Goal: Task Accomplishment & Management: Manage account settings

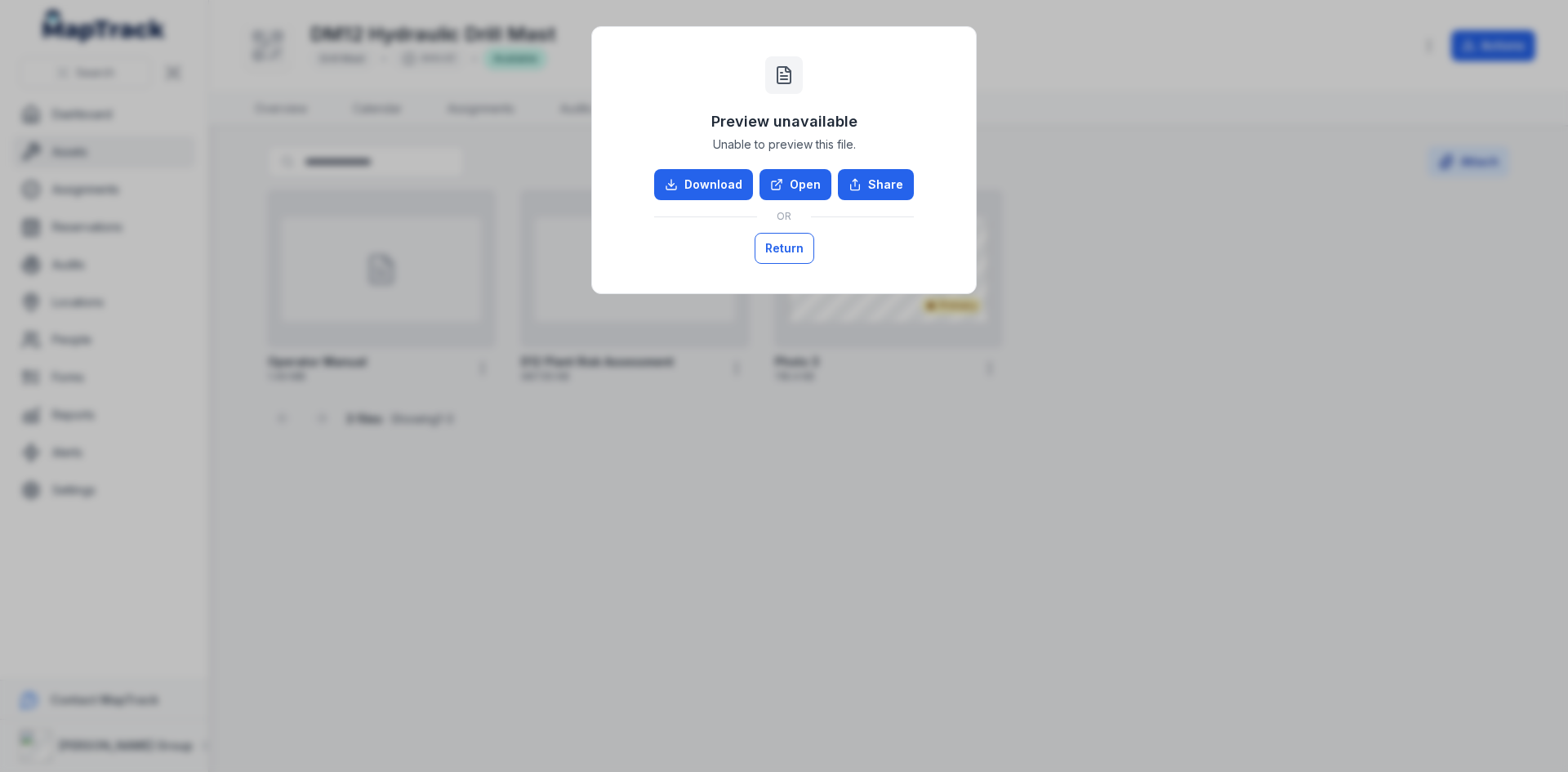
click at [777, 248] on button "Return" at bounding box center [784, 248] width 59 height 31
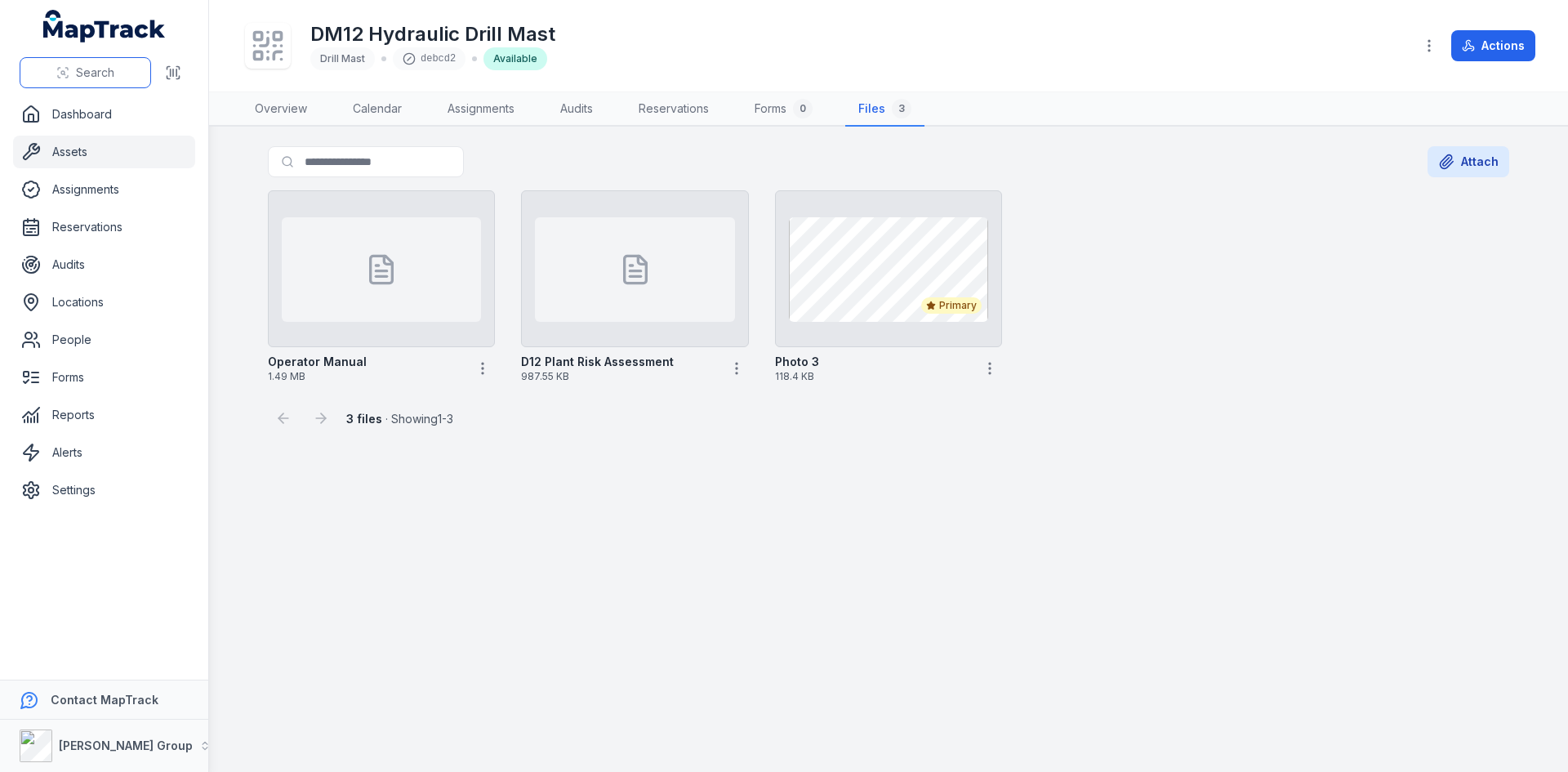
click at [80, 79] on span "Search" at bounding box center [95, 72] width 39 height 17
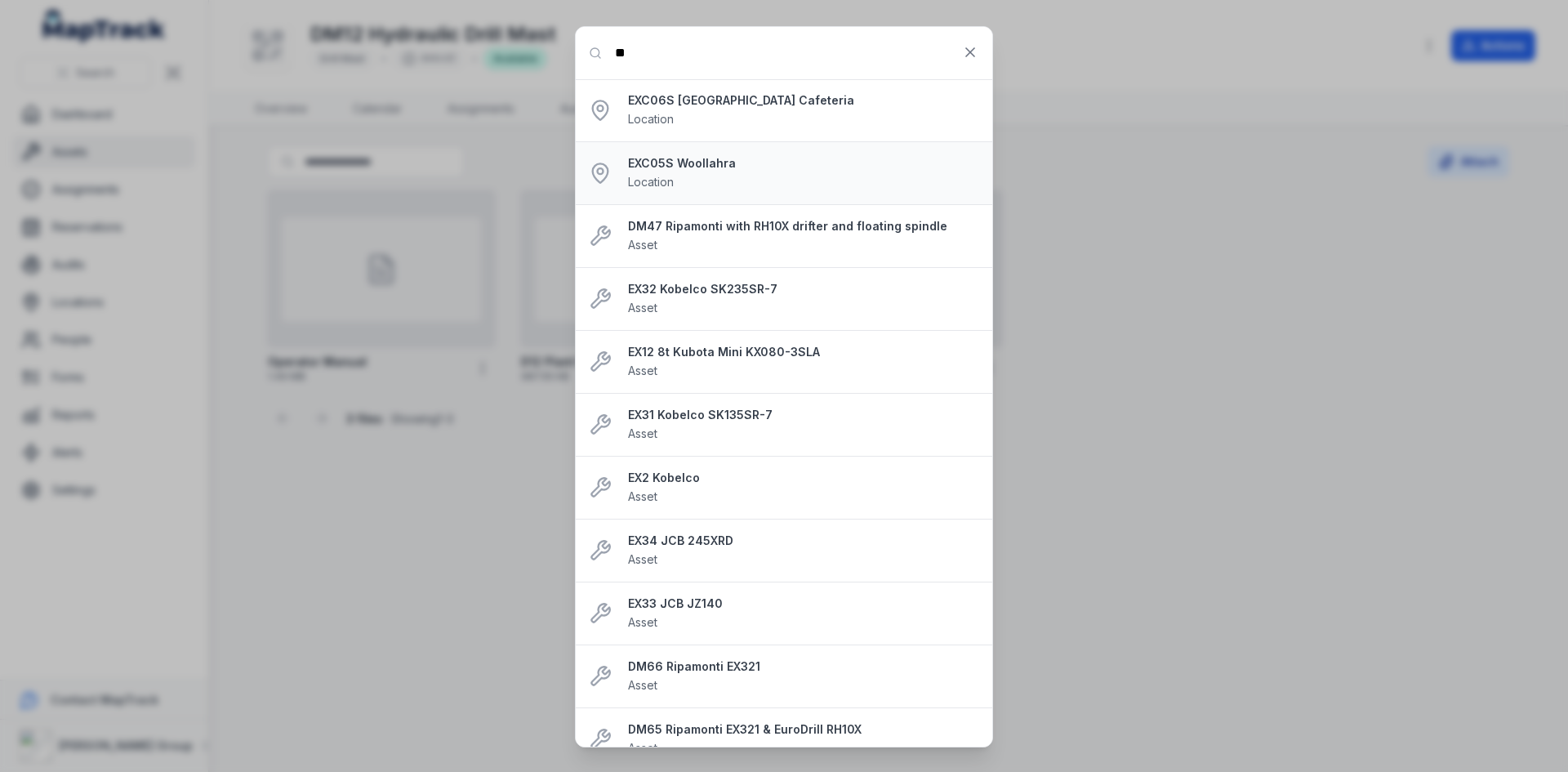
type input "****"
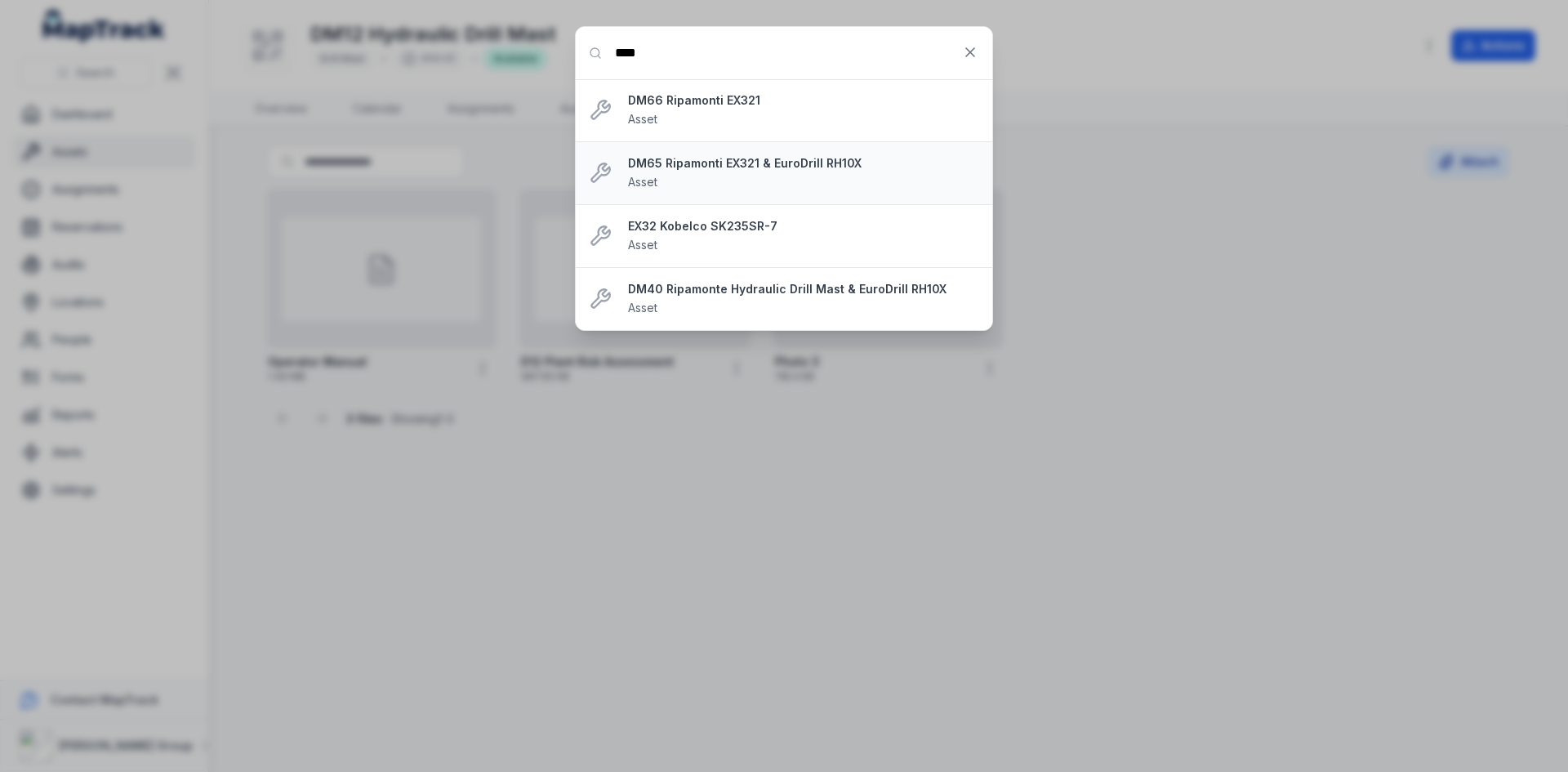
drag, startPoint x: 688, startPoint y: 56, endPoint x: 656, endPoint y: 163, distance: 111.7
click at [688, 56] on input "****" at bounding box center [784, 52] width 417 height 52
click at [674, 242] on div "EX32 Kobelco SK235SR-7 Asset" at bounding box center [804, 236] width 352 height 36
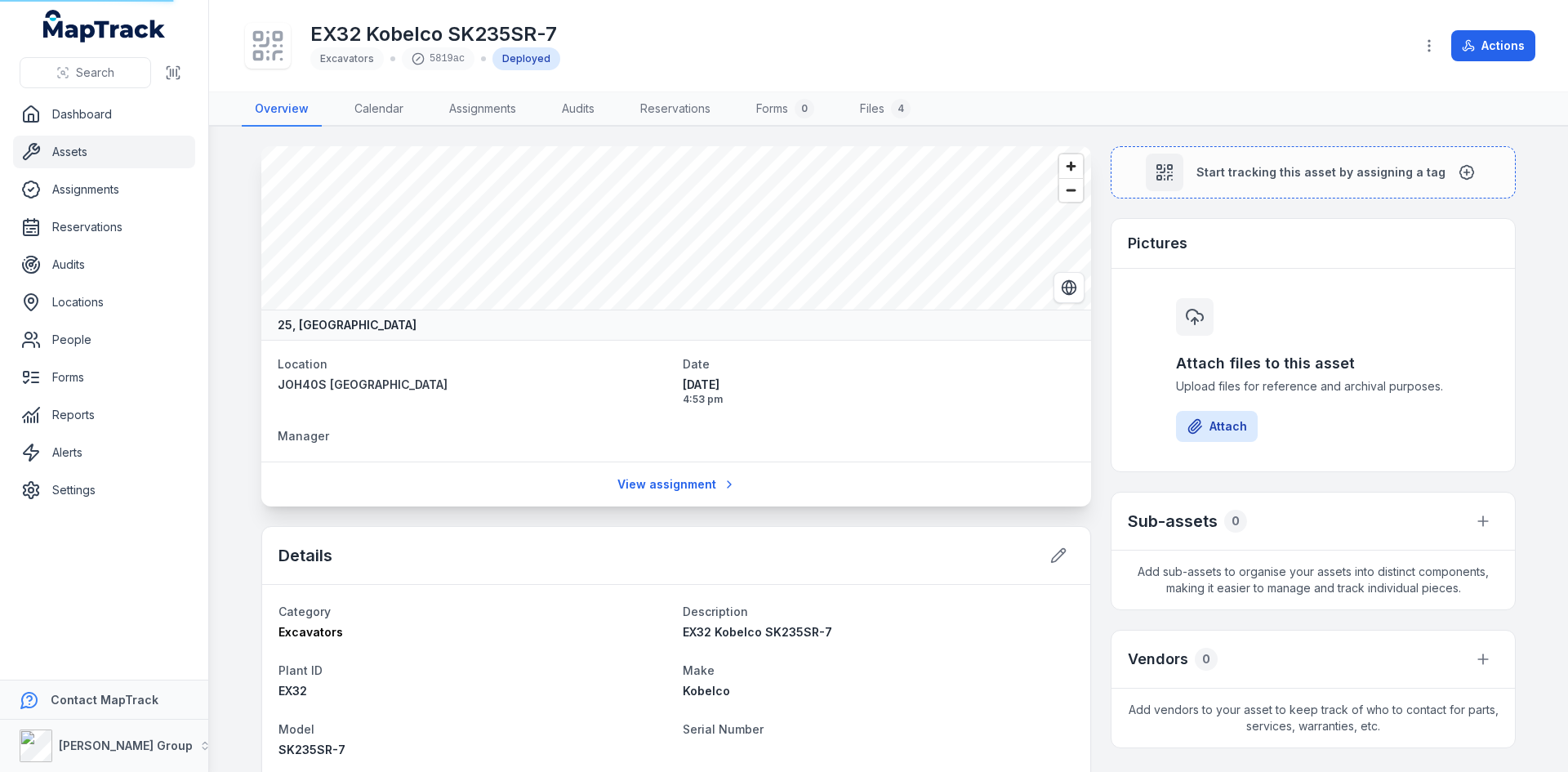
click at [365, 310] on div "25, [GEOGRAPHIC_DATA]" at bounding box center [676, 325] width 830 height 31
click at [881, 93] on link "Files 4" at bounding box center [886, 109] width 77 height 35
click at [878, 102] on link "Files 4" at bounding box center [886, 109] width 77 height 35
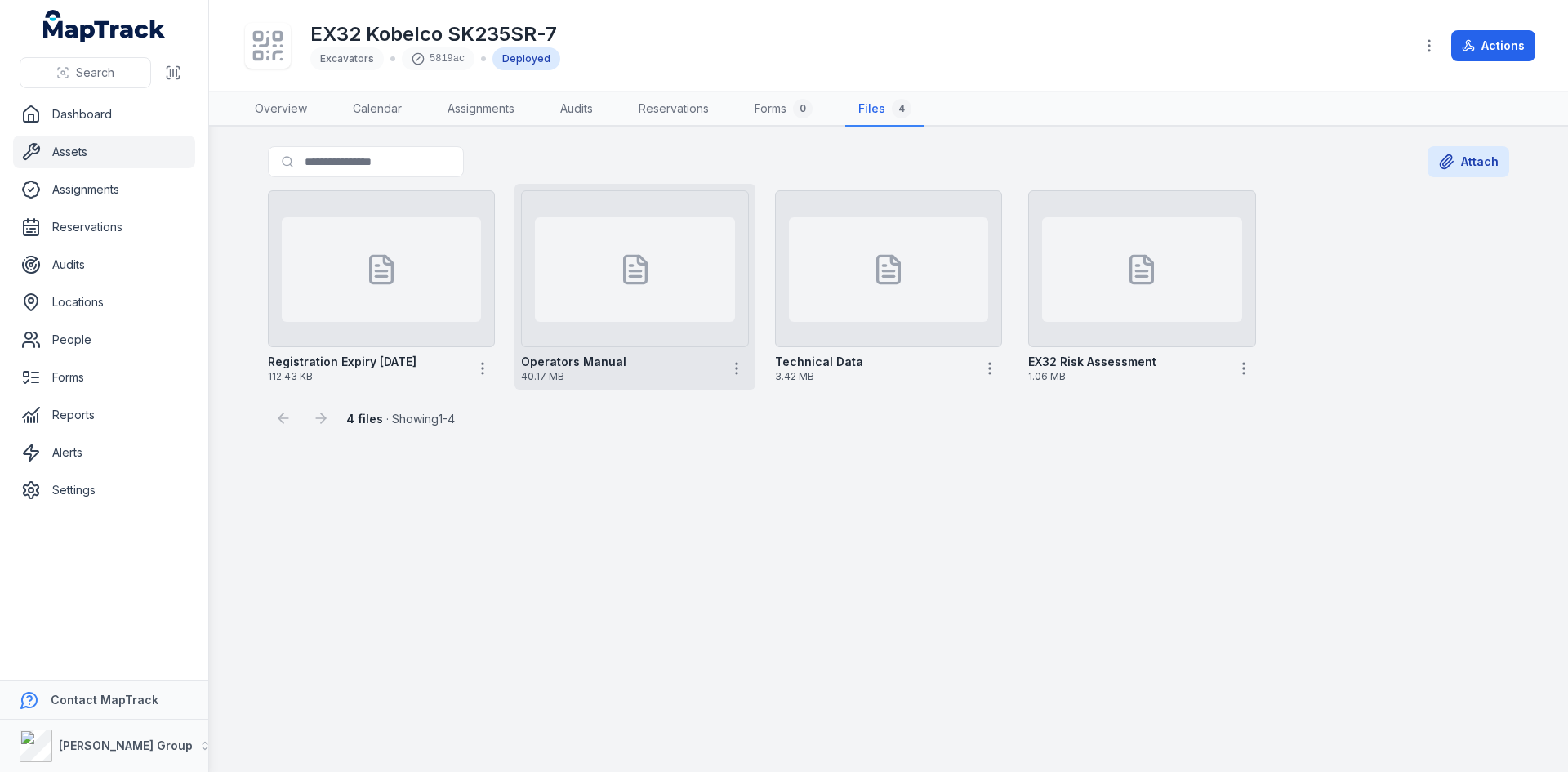
click at [661, 284] on div at bounding box center [635, 270] width 199 height 105
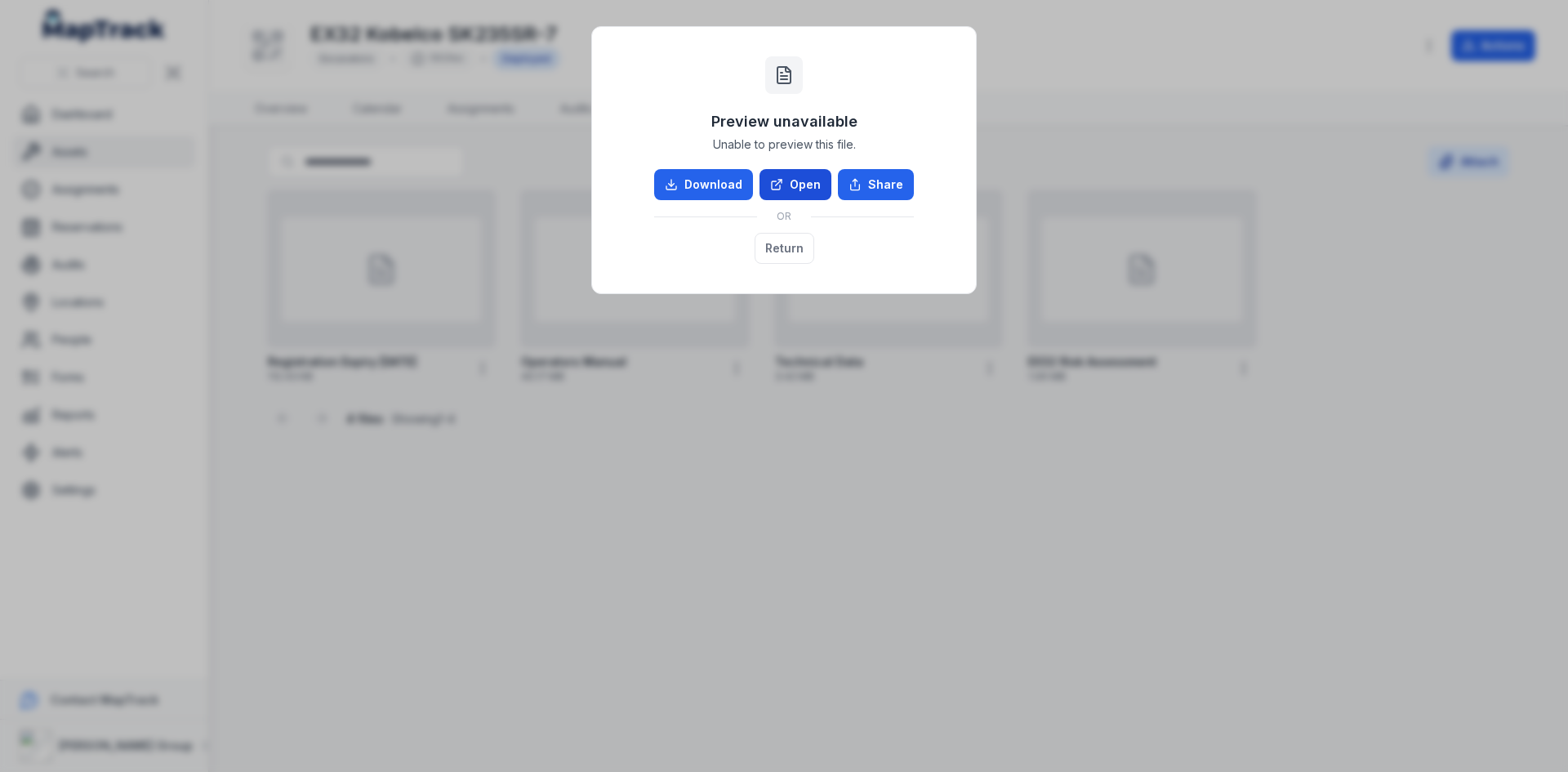
click at [793, 189] on link "Open" at bounding box center [795, 184] width 72 height 31
click at [790, 247] on button "Return" at bounding box center [784, 248] width 59 height 31
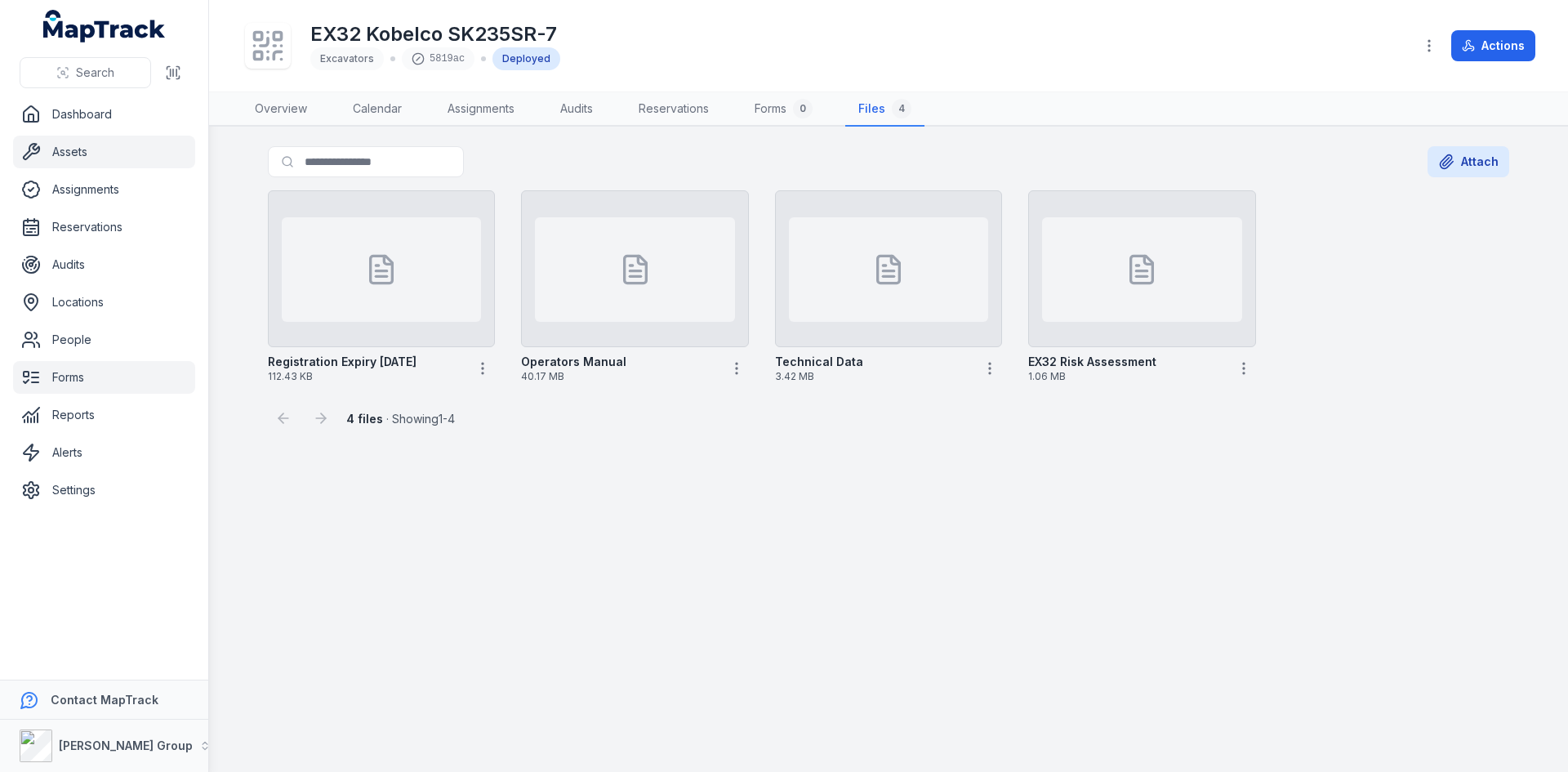
click at [77, 383] on link "Forms" at bounding box center [104, 377] width 182 height 33
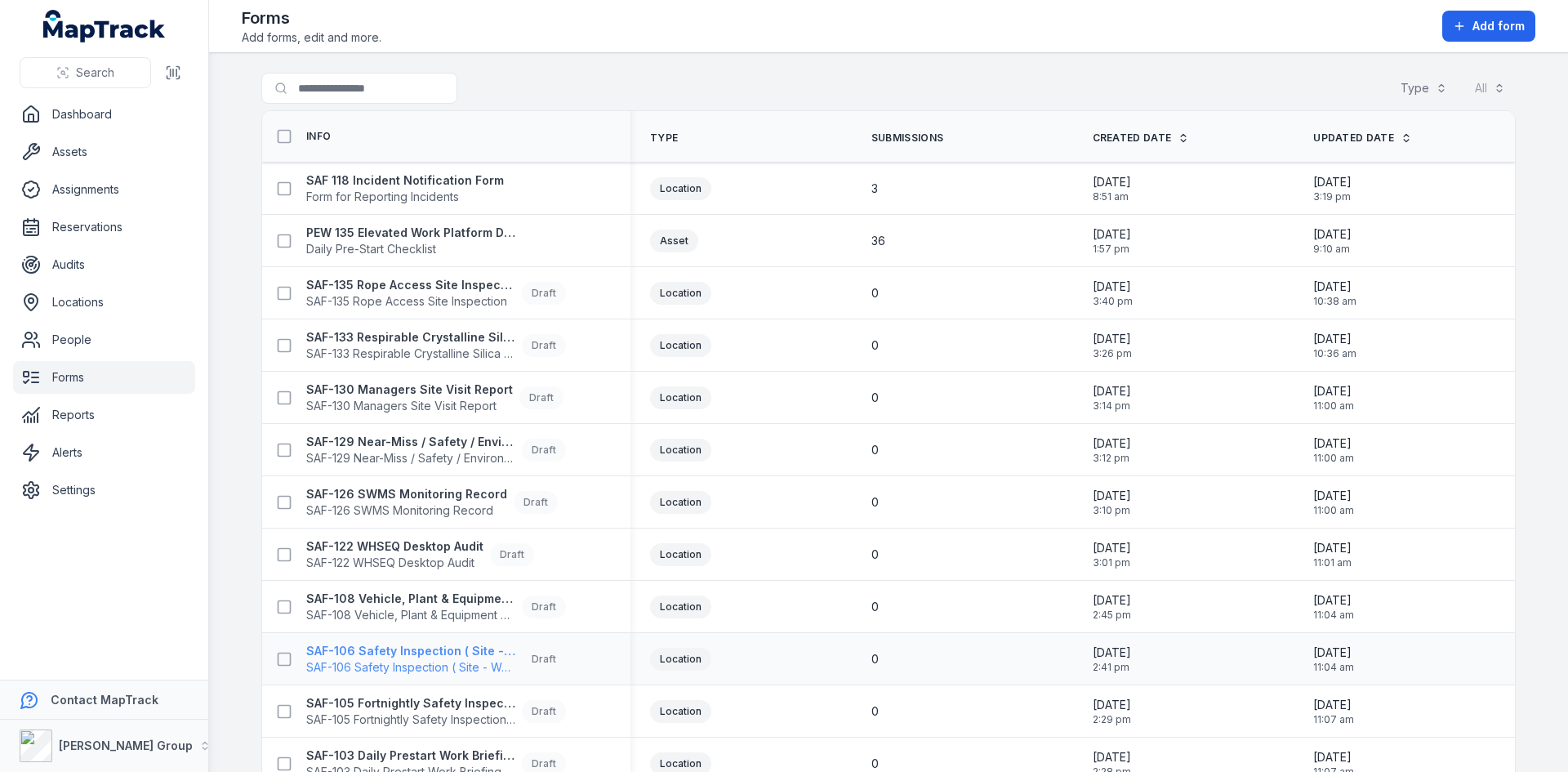
click at [414, 662] on span "SAF-106 Safety Inspection ( Site - Weekly )" at bounding box center [411, 667] width 209 height 17
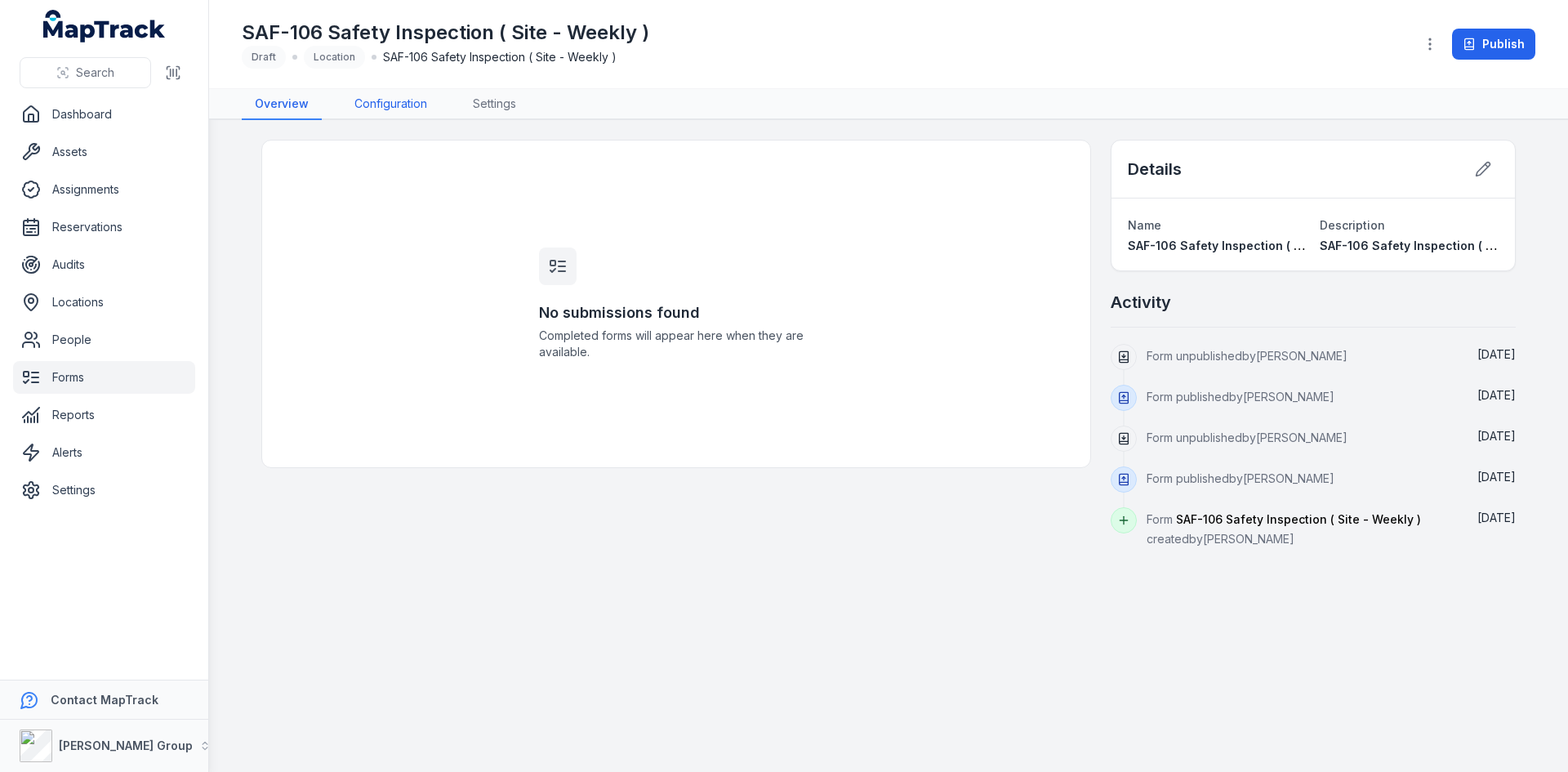
click at [396, 101] on link "Configuration" at bounding box center [391, 104] width 99 height 31
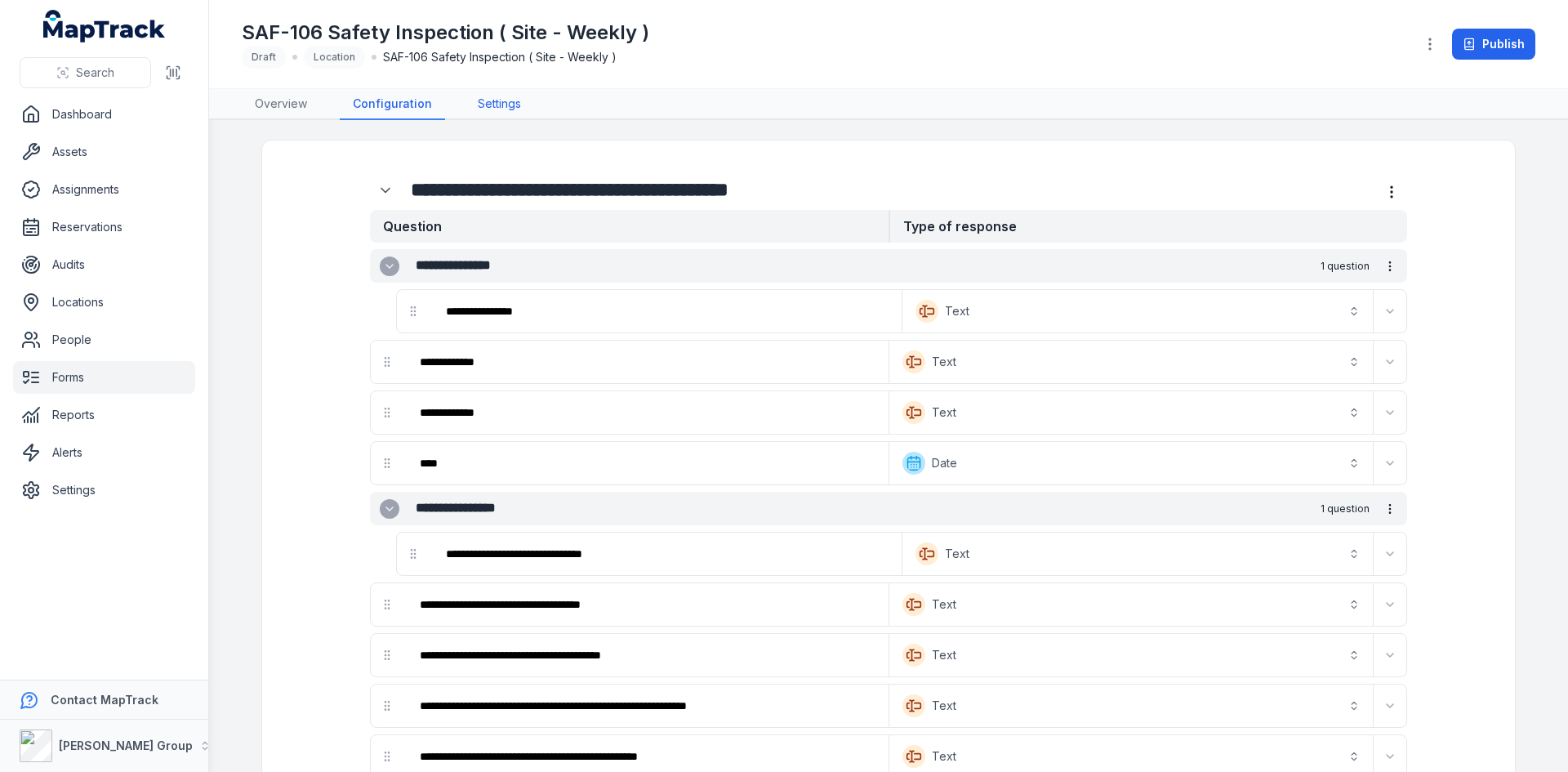
click at [490, 102] on link "Settings" at bounding box center [500, 104] width 69 height 31
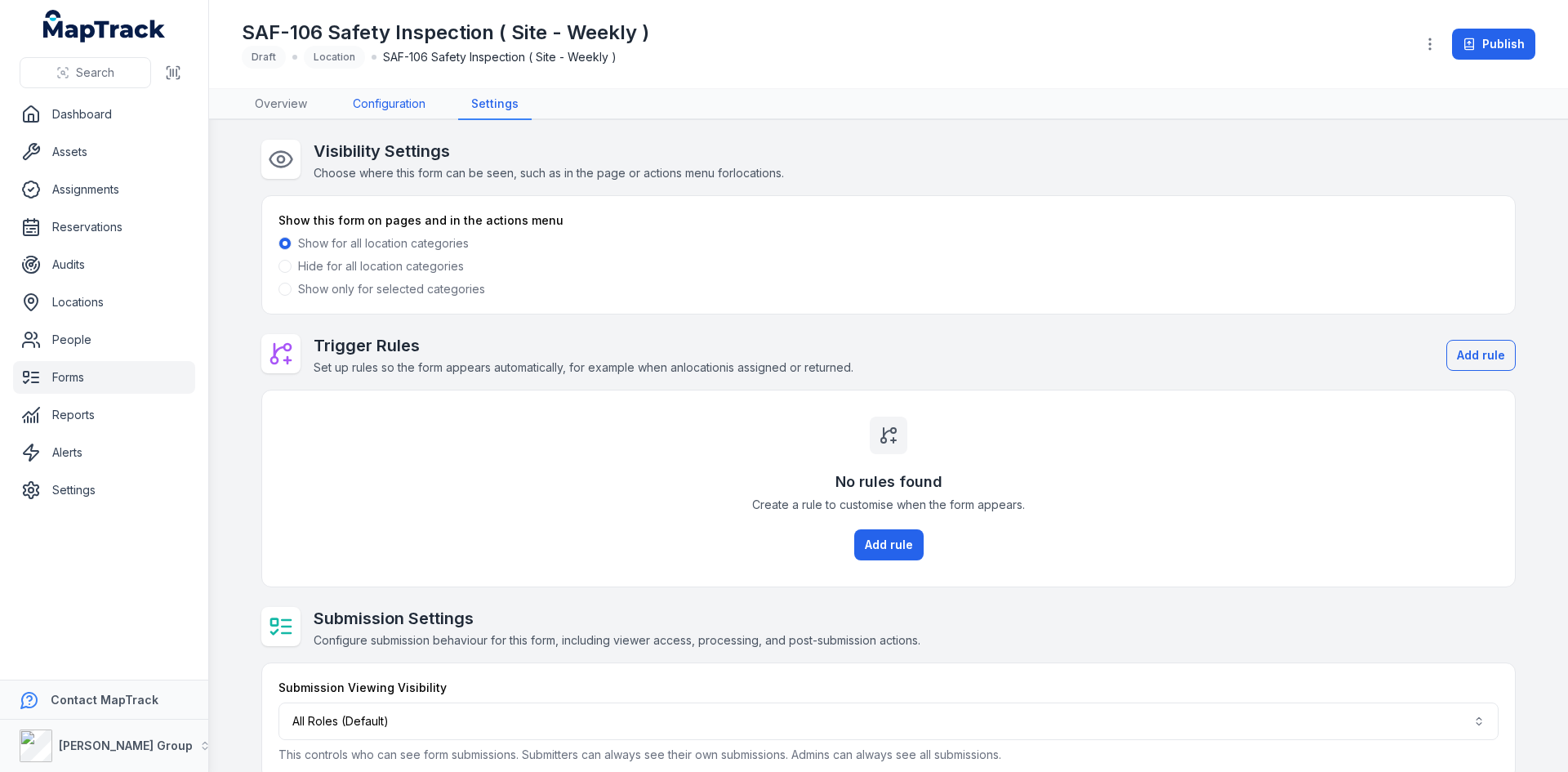
click at [384, 97] on link "Configuration" at bounding box center [389, 104] width 99 height 31
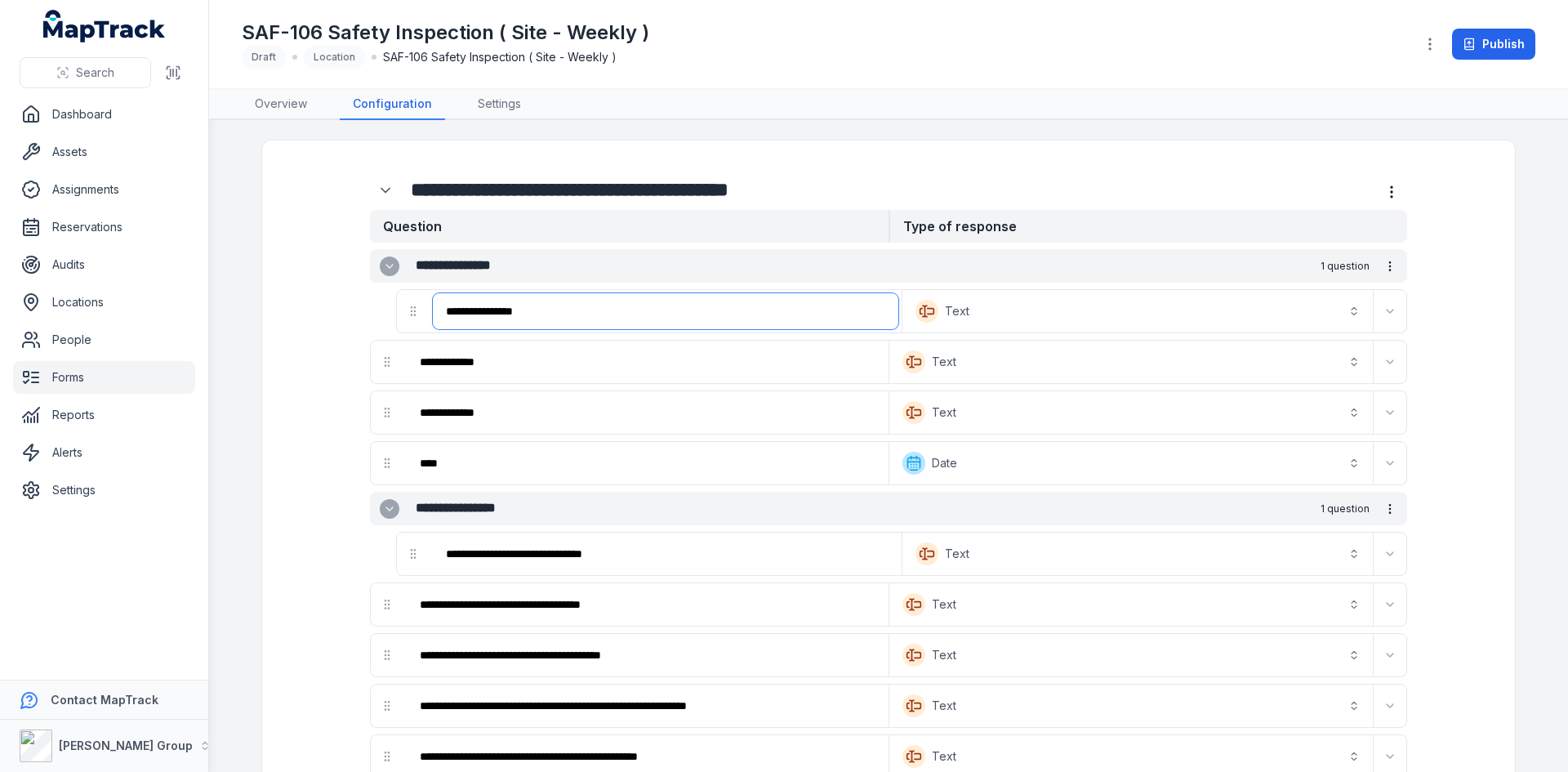
click at [631, 311] on input "**********" at bounding box center [666, 311] width 466 height 36
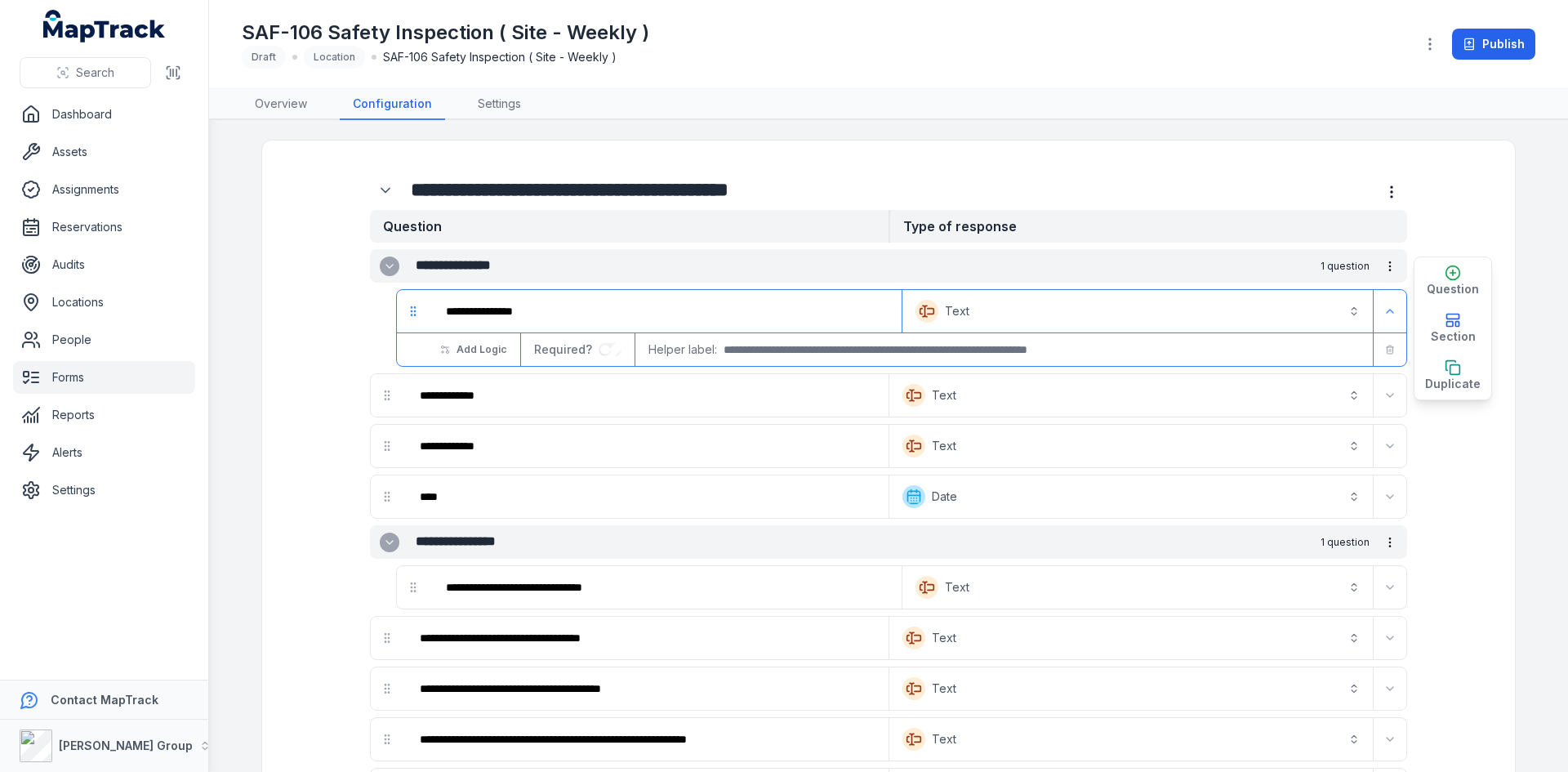
click at [652, 125] on main "**********" at bounding box center [889, 446] width 1360 height 652
click at [642, 317] on input "**********" at bounding box center [666, 311] width 466 height 36
click at [83, 304] on link "Locations" at bounding box center [104, 302] width 182 height 33
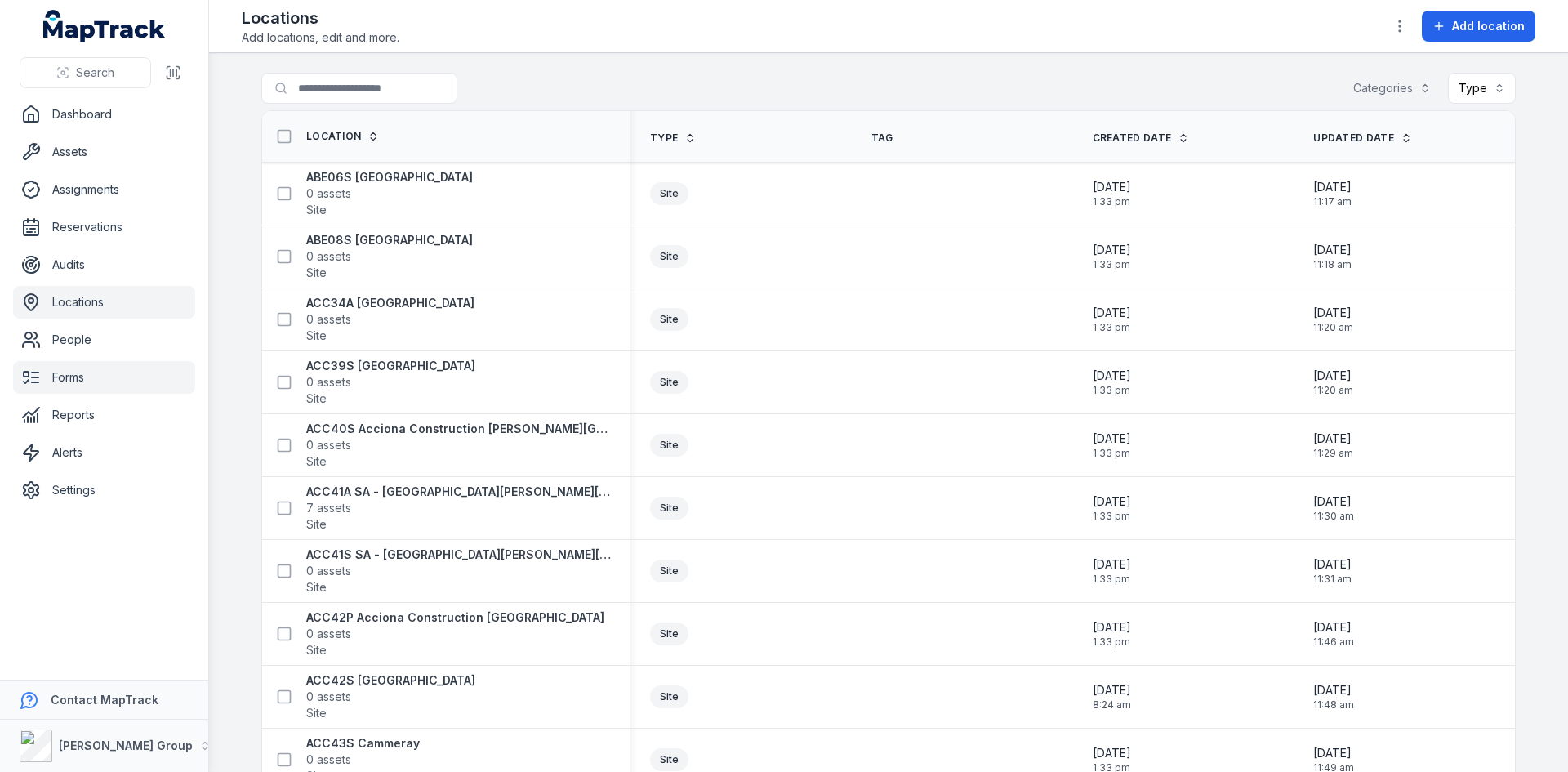
click at [79, 369] on link "Forms" at bounding box center [104, 377] width 182 height 33
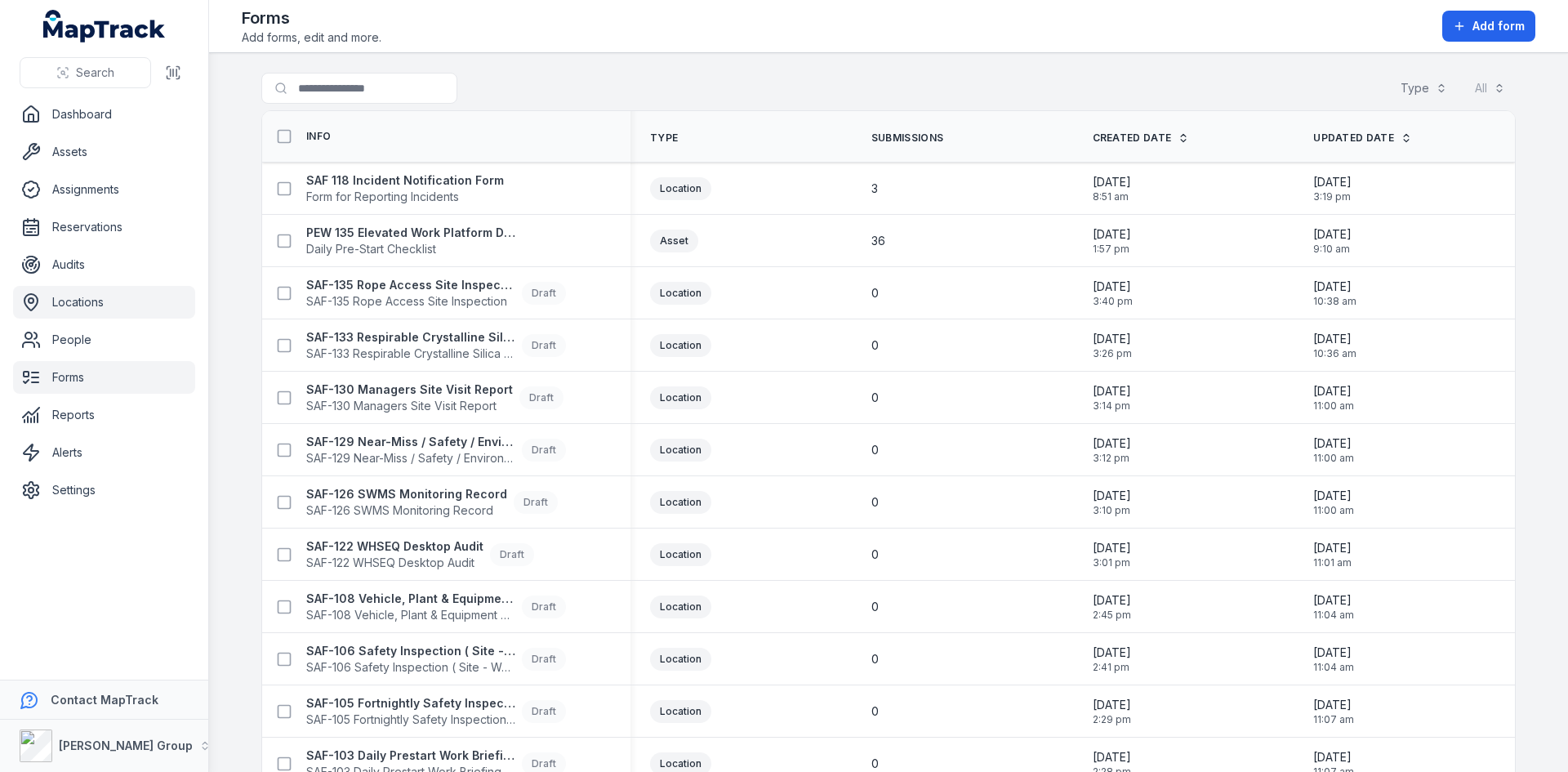
click at [84, 295] on link "Locations" at bounding box center [104, 302] width 182 height 33
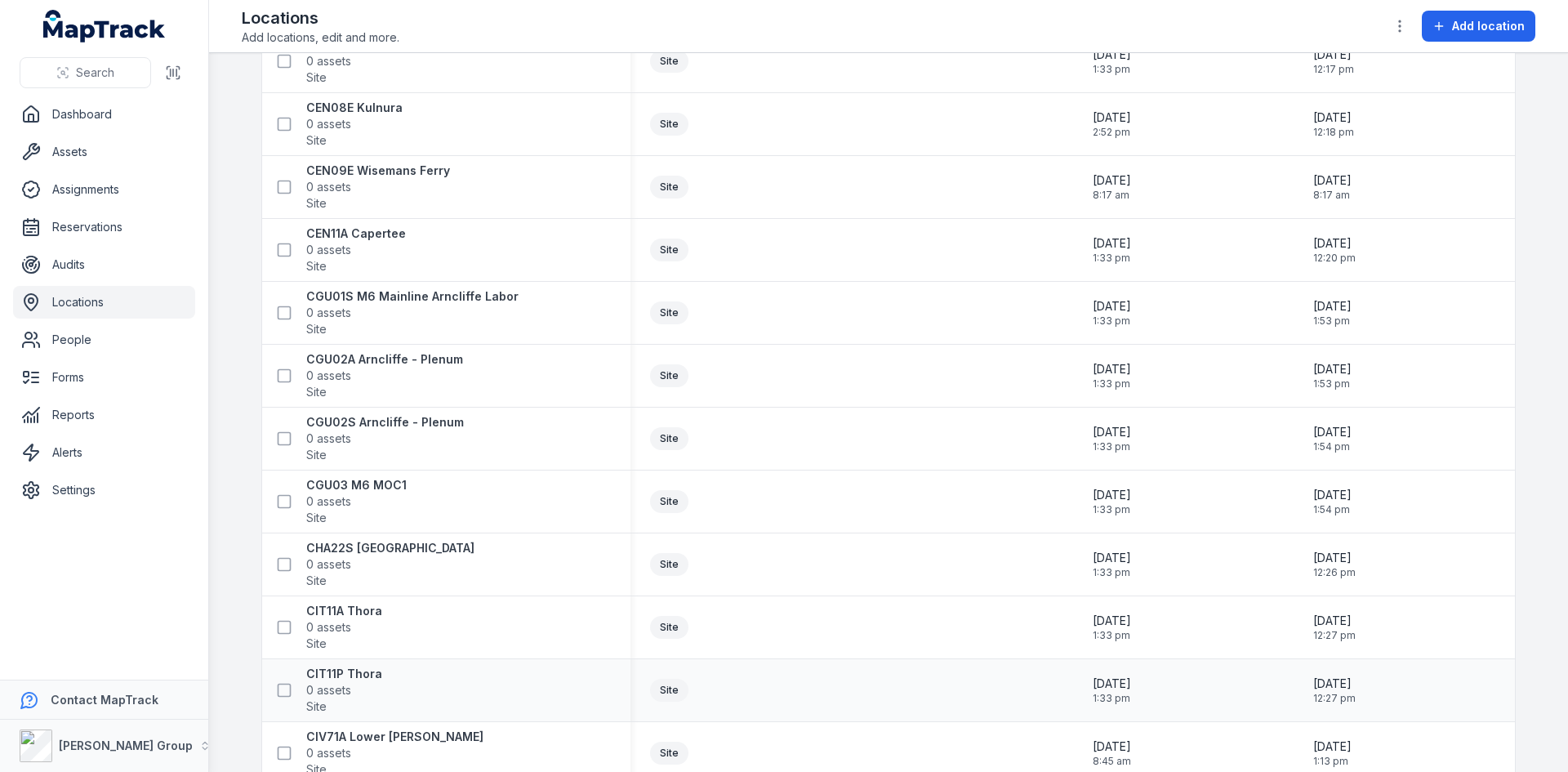
scroll to position [2555, 0]
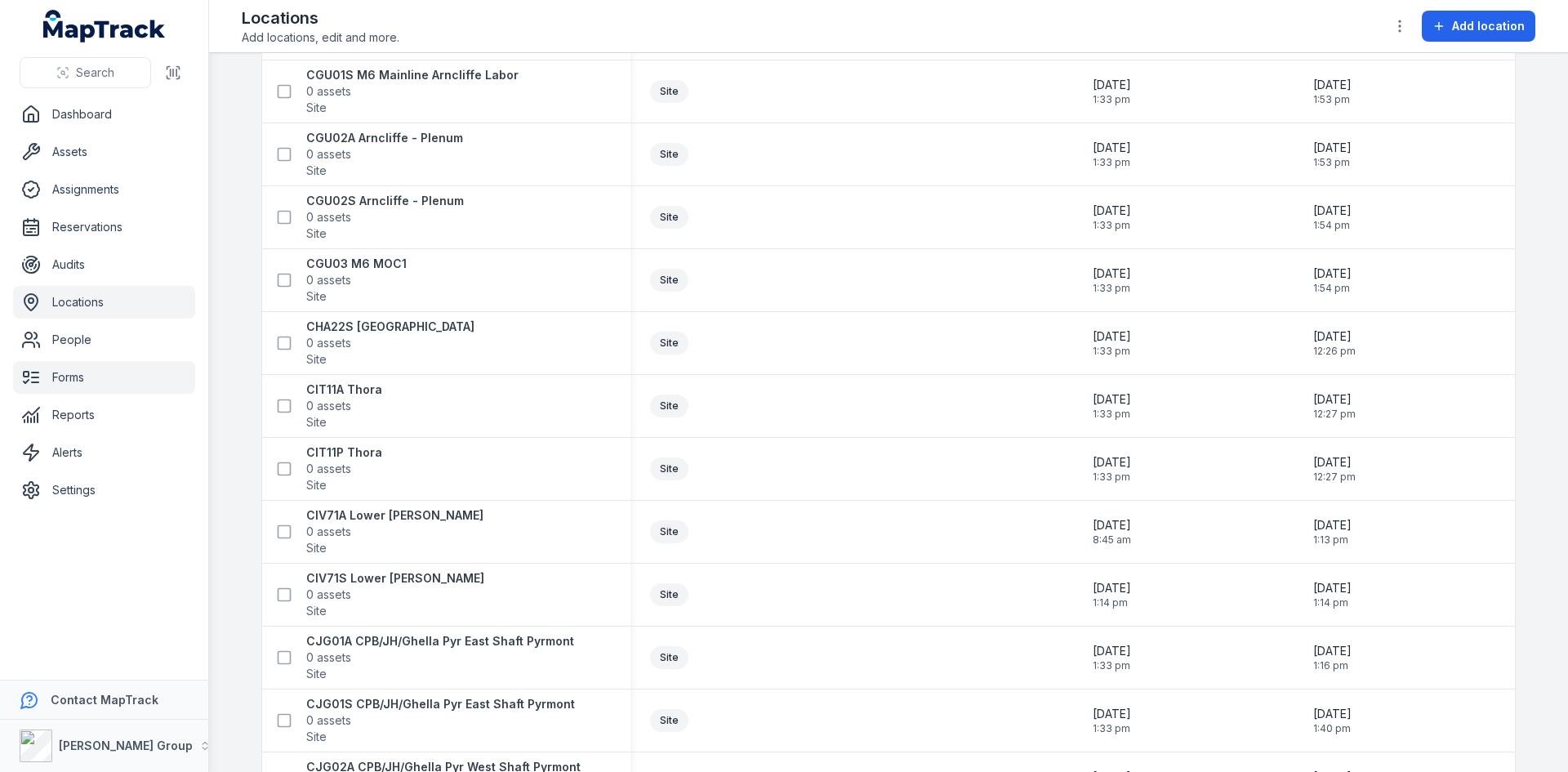
click at [70, 390] on link "Forms" at bounding box center [104, 377] width 182 height 33
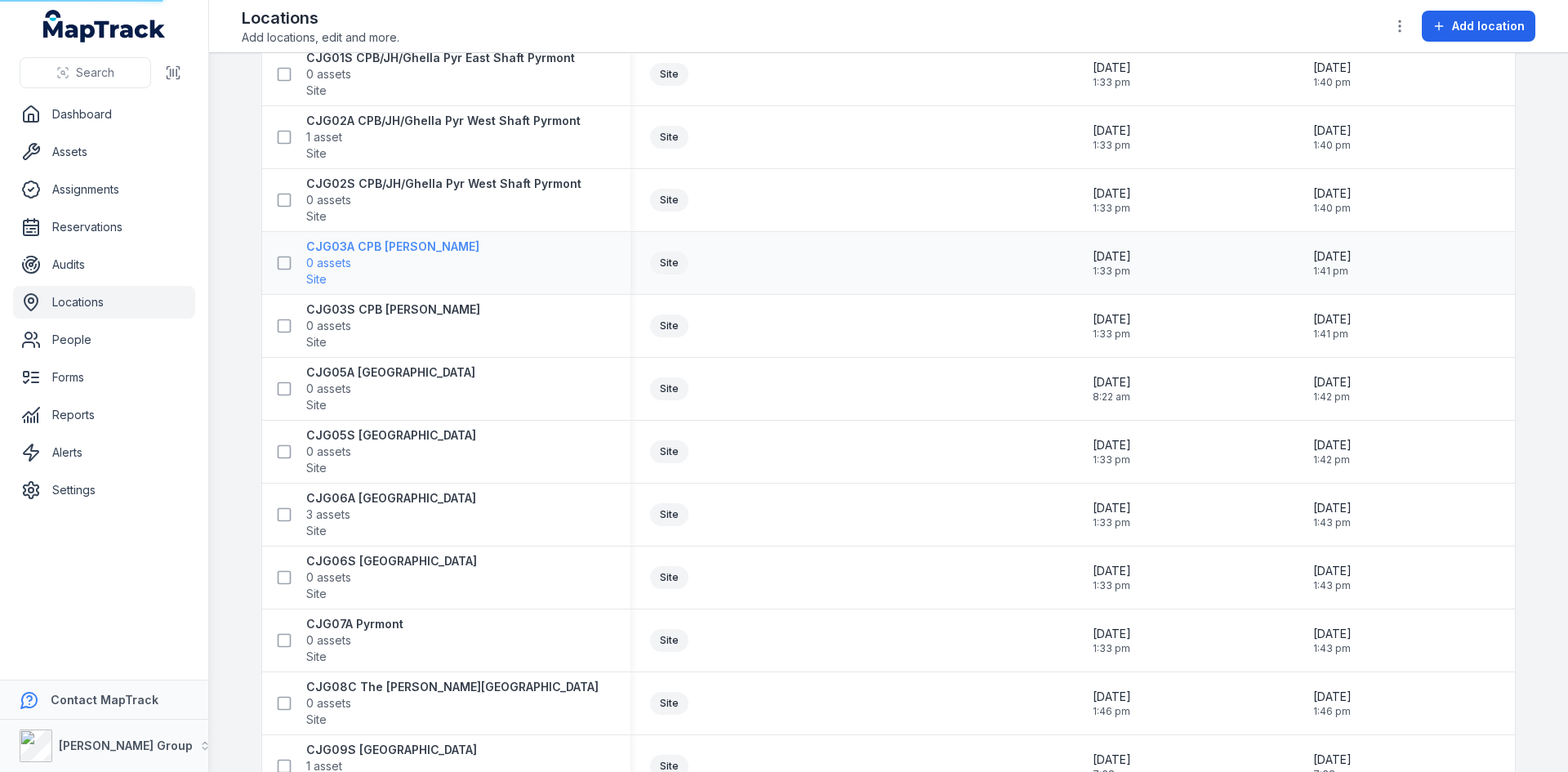
scroll to position [3208, 0]
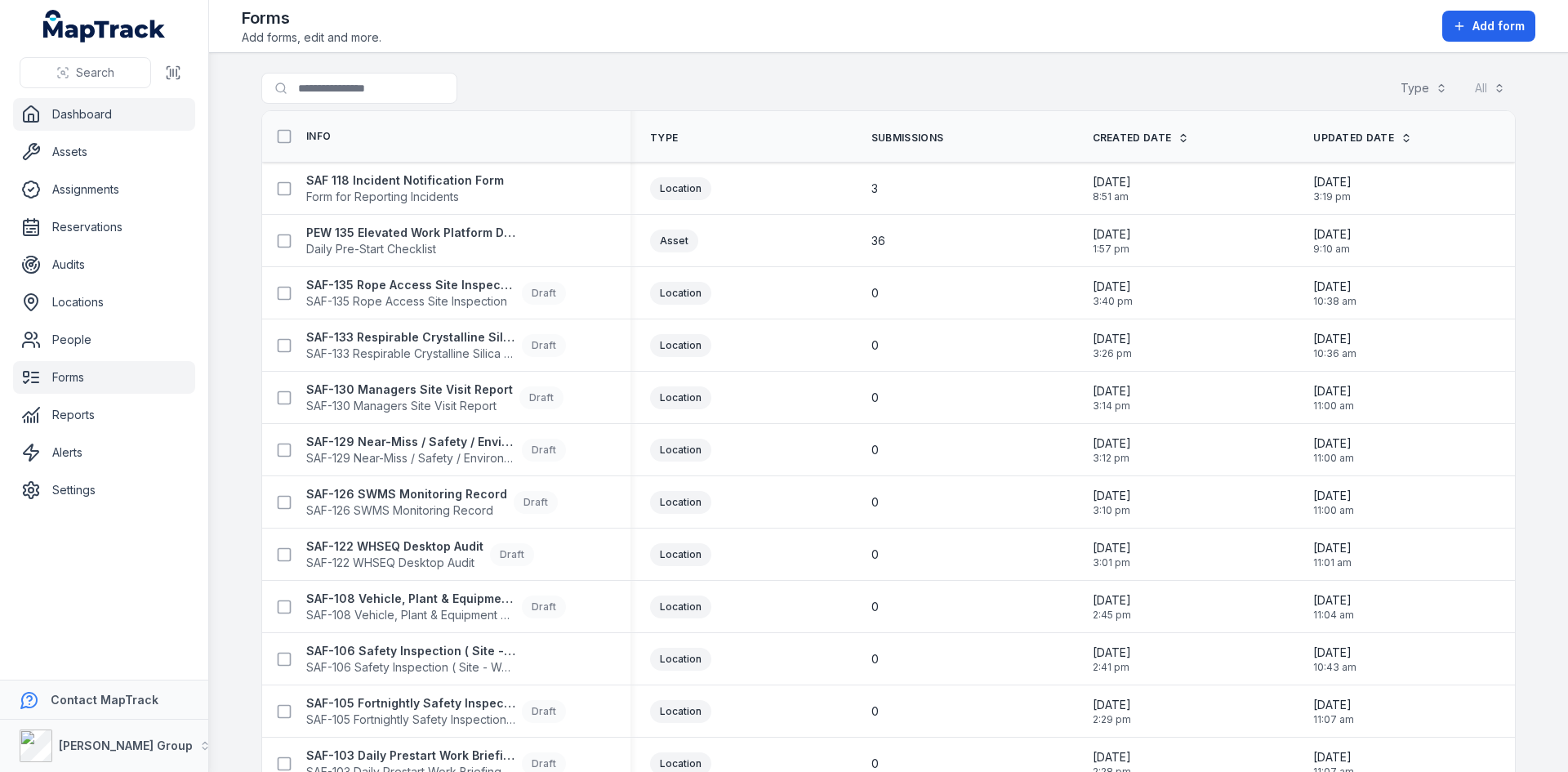
click at [68, 108] on link "Dashboard" at bounding box center [104, 114] width 182 height 33
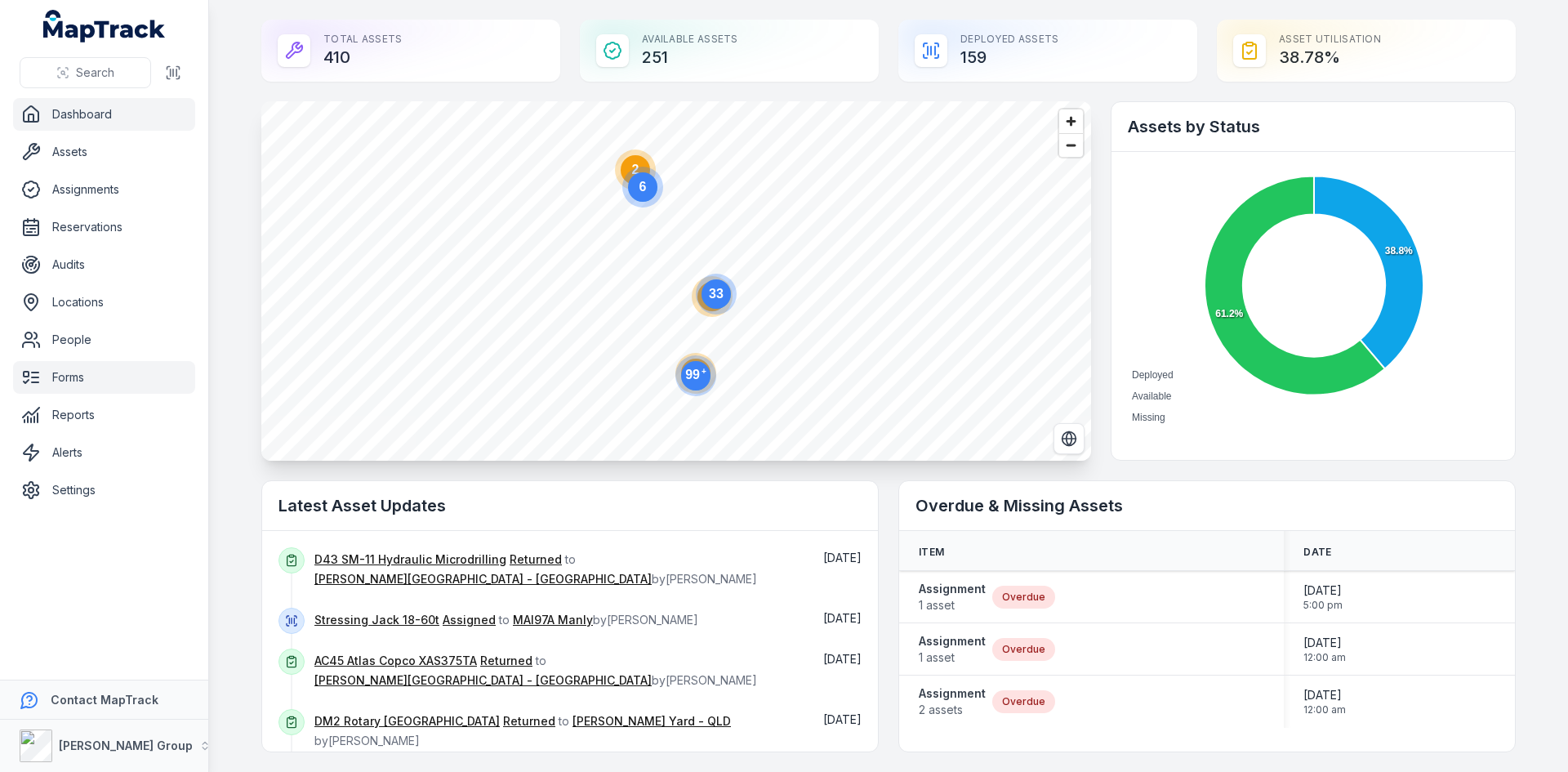
click at [74, 381] on link "Forms" at bounding box center [104, 377] width 182 height 33
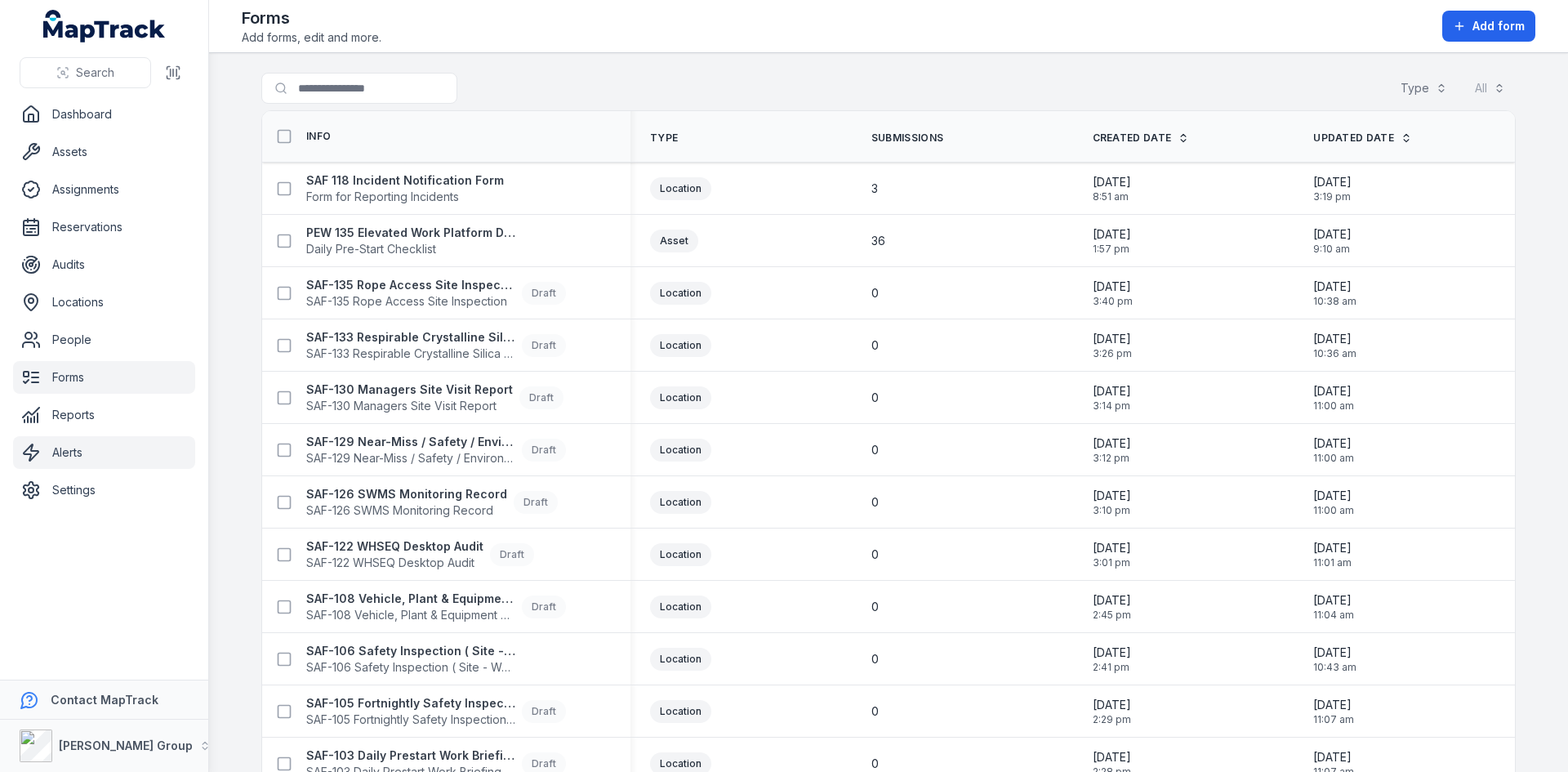
click at [68, 458] on link "Alerts" at bounding box center [104, 452] width 182 height 33
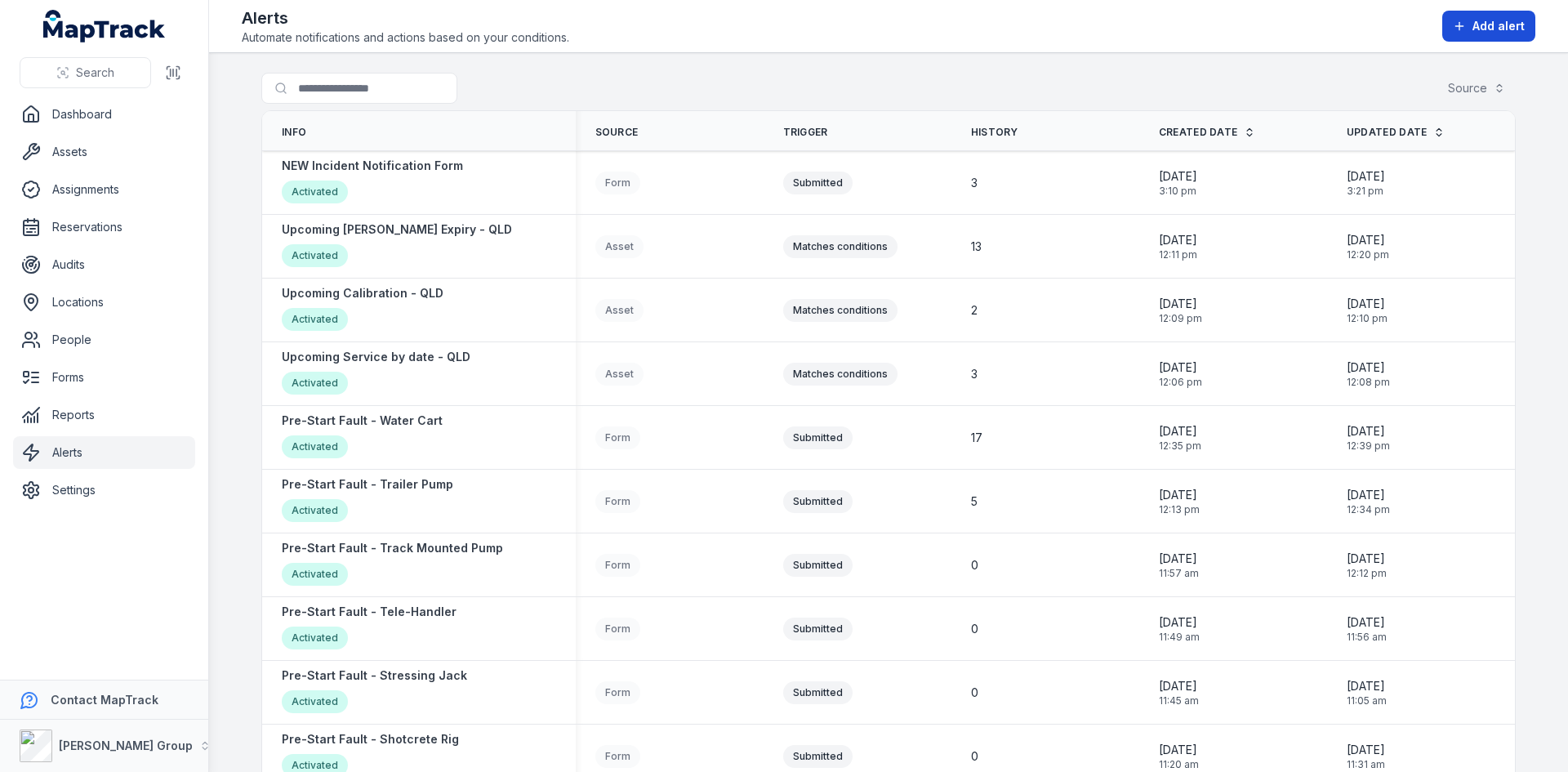
click at [1486, 32] on span "Add alert" at bounding box center [1499, 26] width 52 height 17
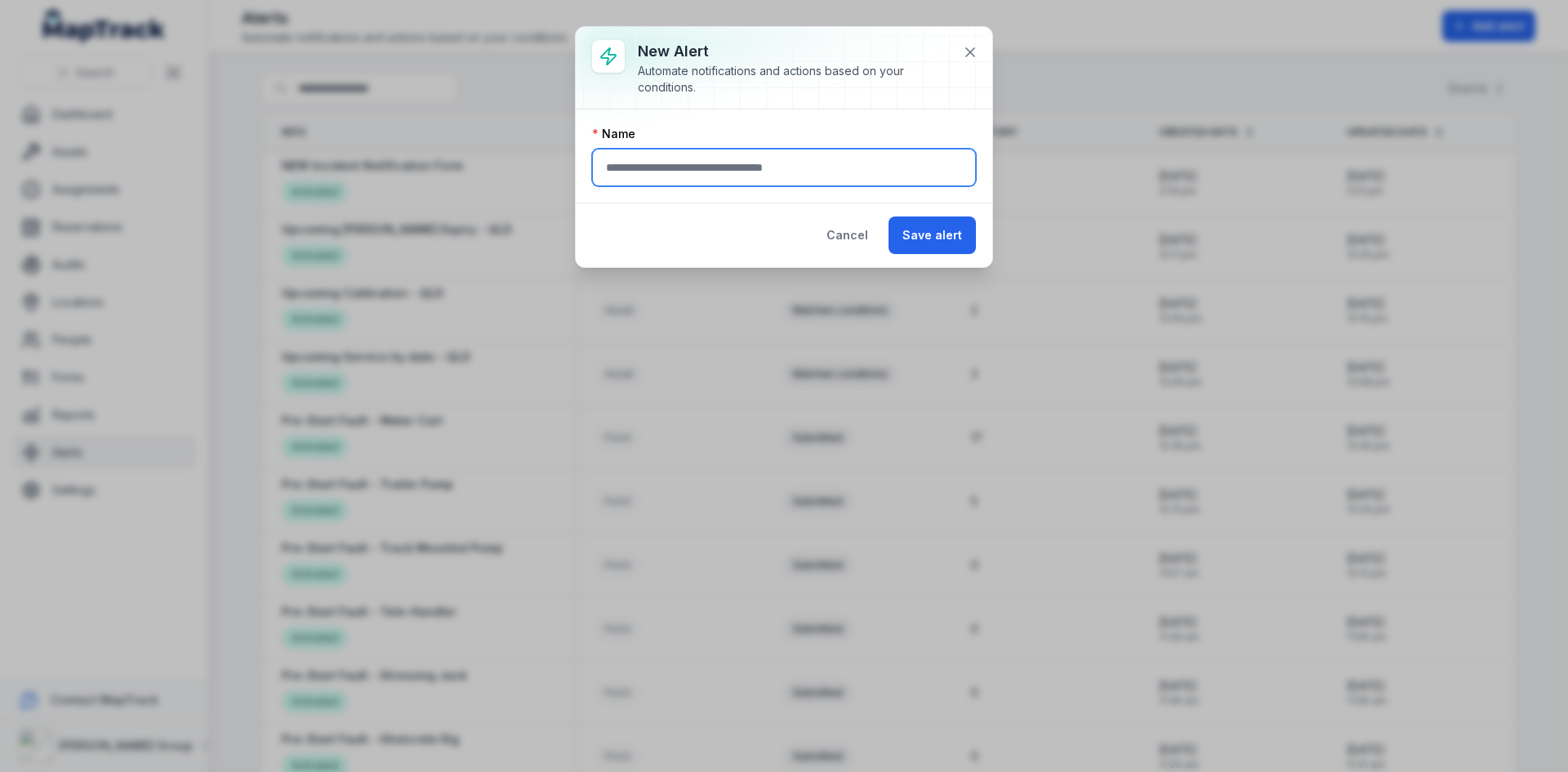
click at [736, 160] on input "text" at bounding box center [784, 168] width 384 height 38
type input "**********"
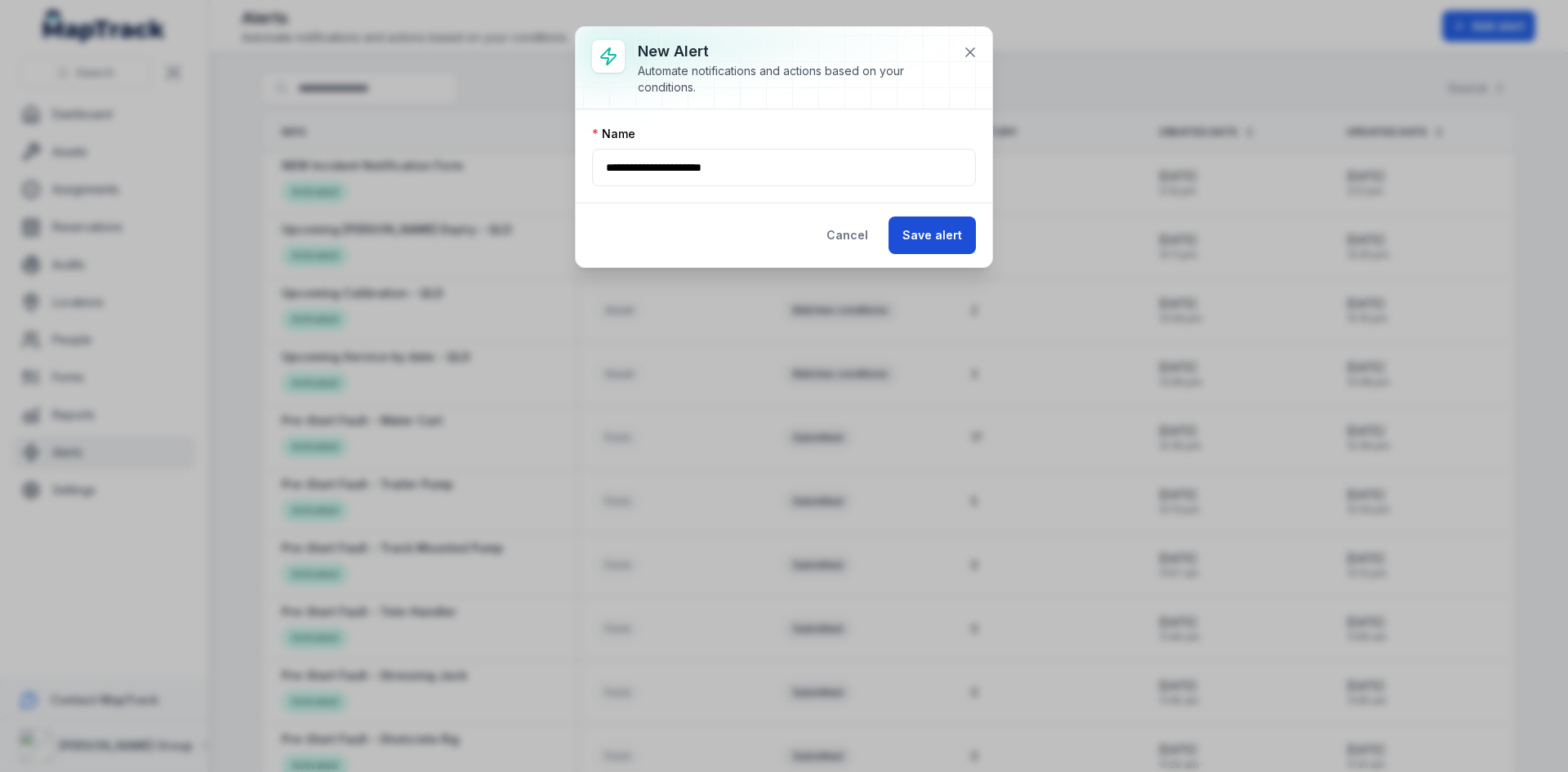
click at [918, 230] on button "Save alert" at bounding box center [932, 235] width 88 height 38
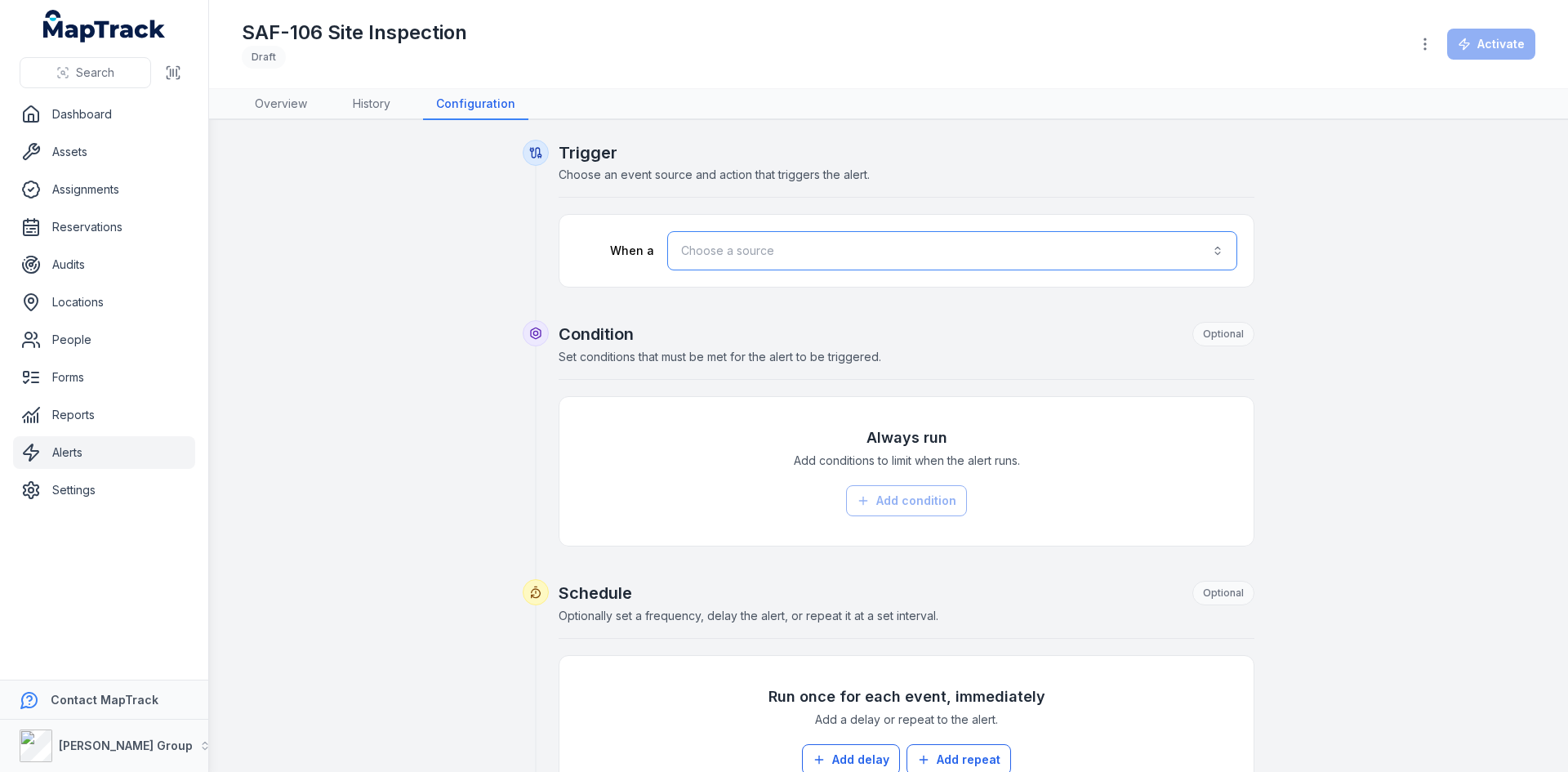
click at [773, 248] on button "Choose a source" at bounding box center [952, 251] width 570 height 39
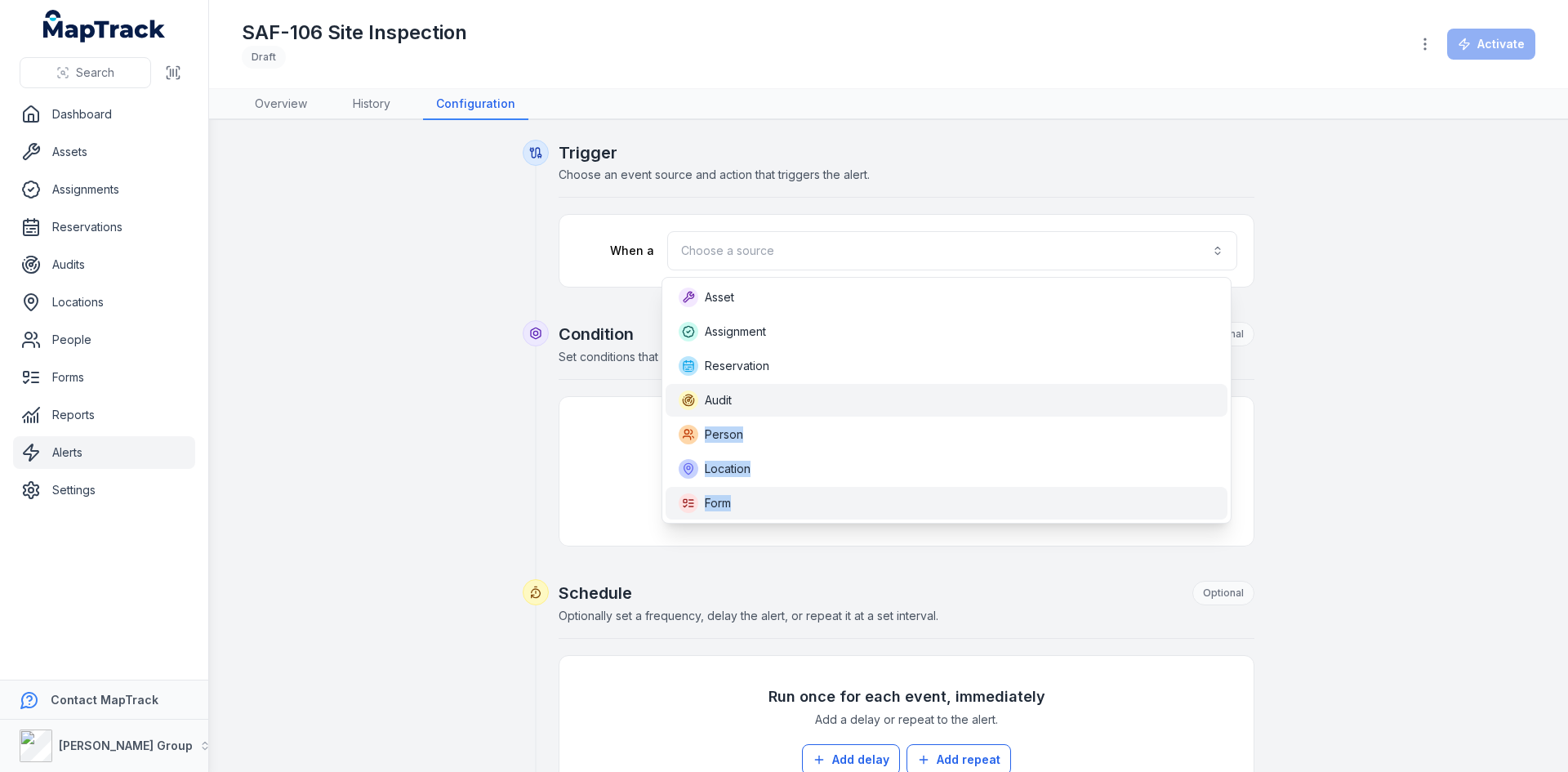
drag, startPoint x: 749, startPoint y: 500, endPoint x: 749, endPoint y: 516, distance: 16.0
click at [749, 512] on div "Asset Assignment Reservation Audit Person Location Form" at bounding box center [946, 400] width 570 height 247
click at [734, 513] on div "Form" at bounding box center [946, 502] width 562 height 33
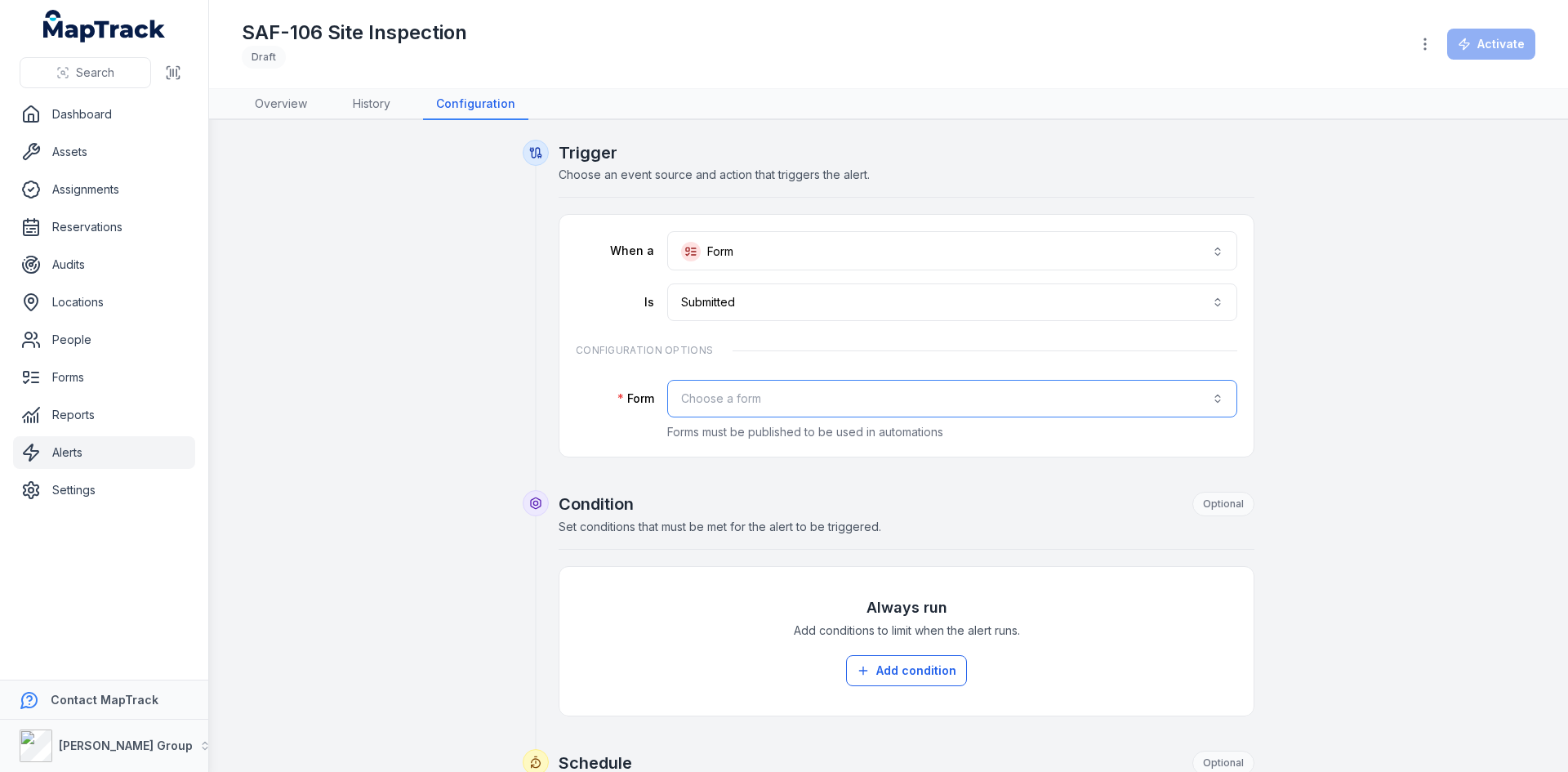
click at [751, 391] on button "Choose a form" at bounding box center [952, 399] width 570 height 38
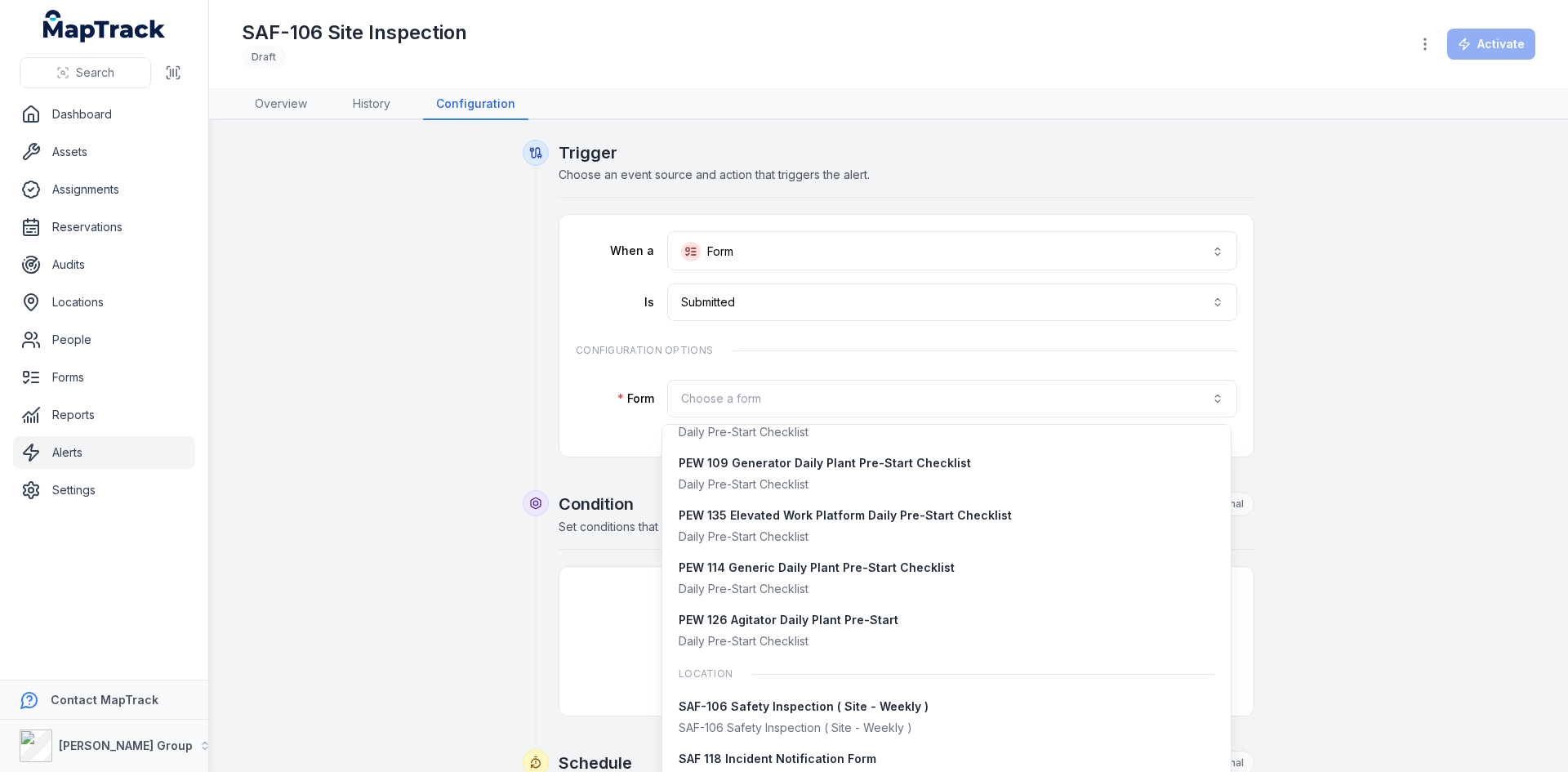
scroll to position [1132, 0]
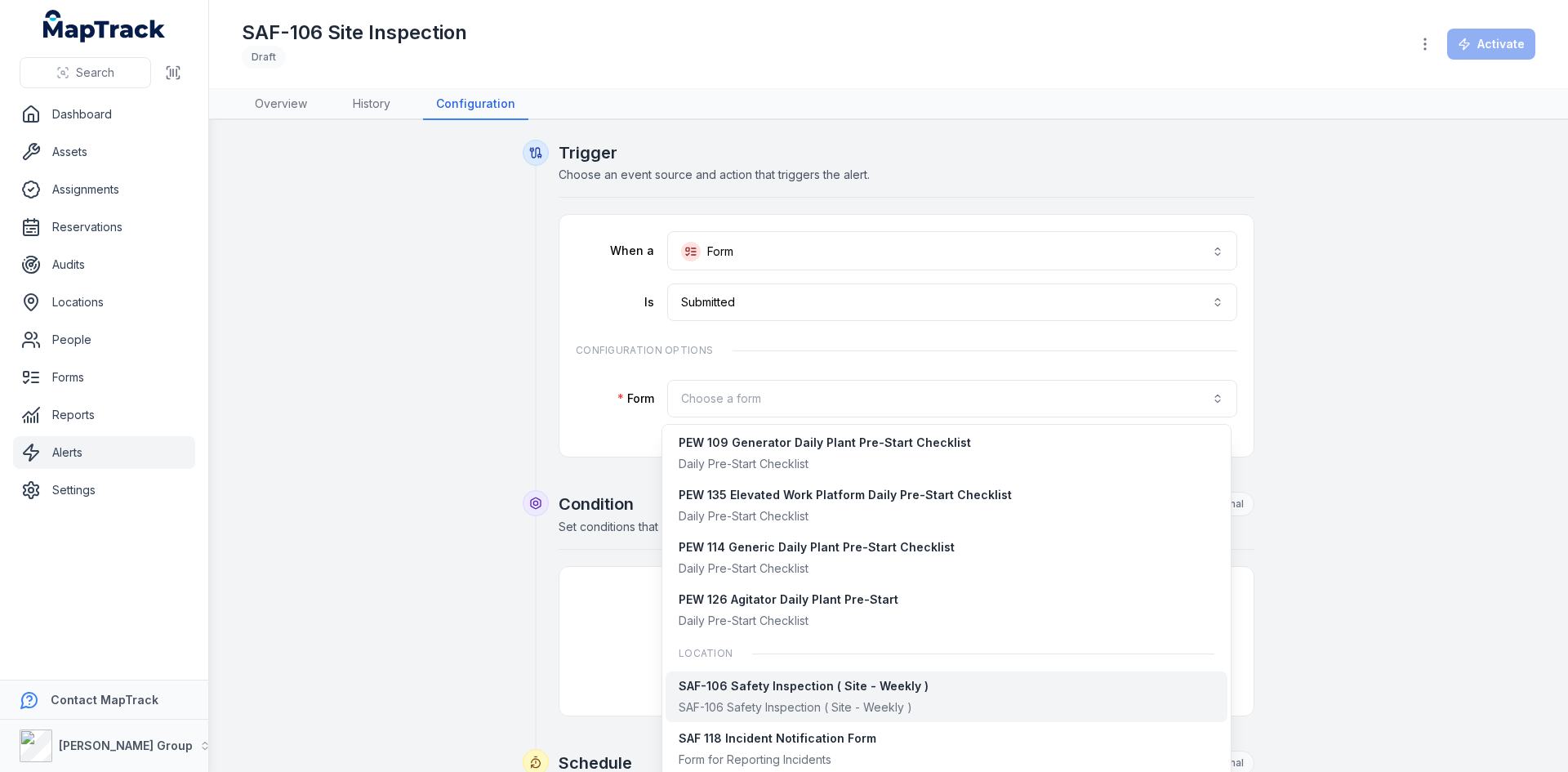
click at [794, 686] on div "SAF-106 Safety Inspection ( Site - Weekly )" at bounding box center [803, 686] width 250 height 17
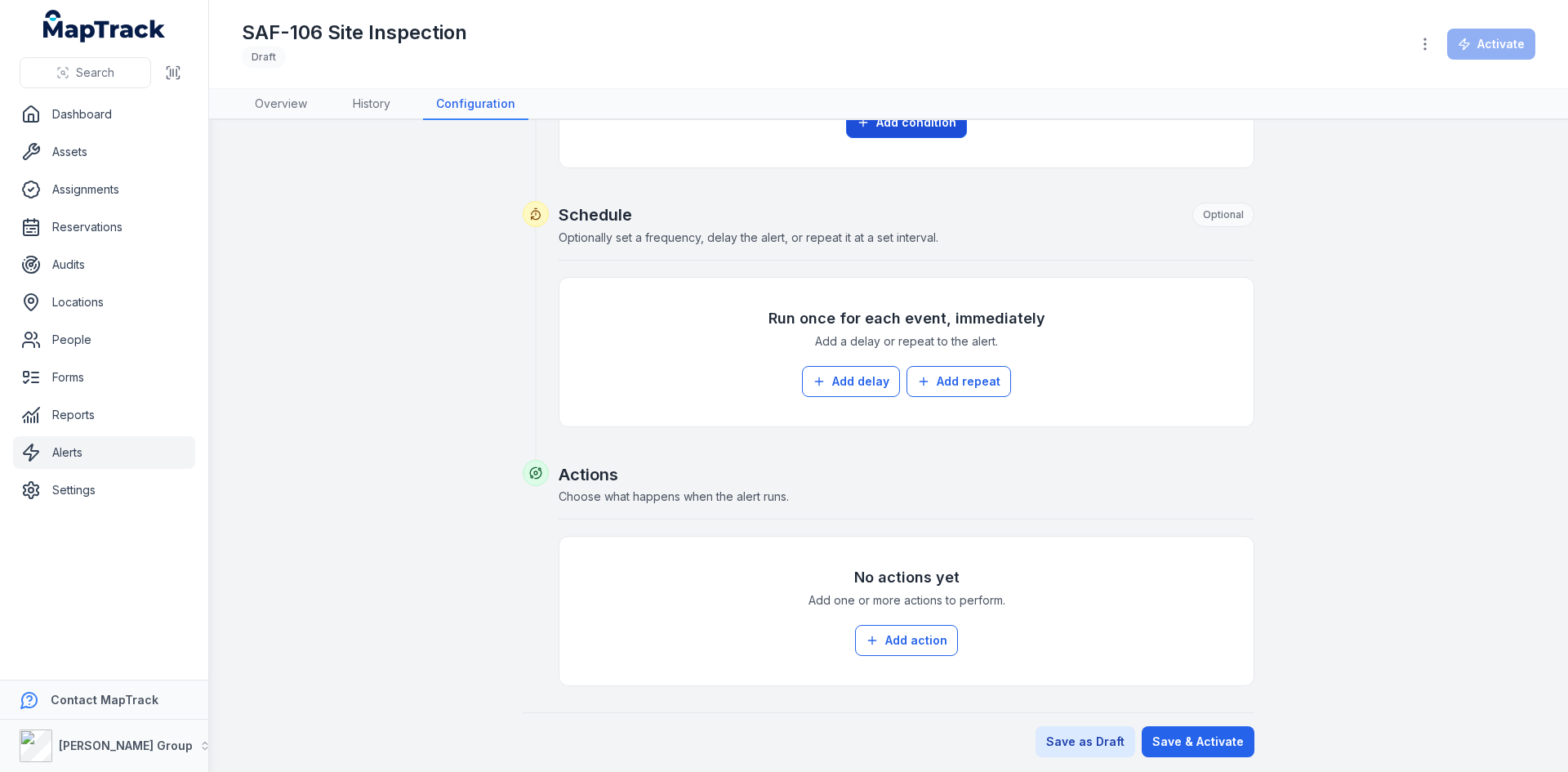
scroll to position [553, 0]
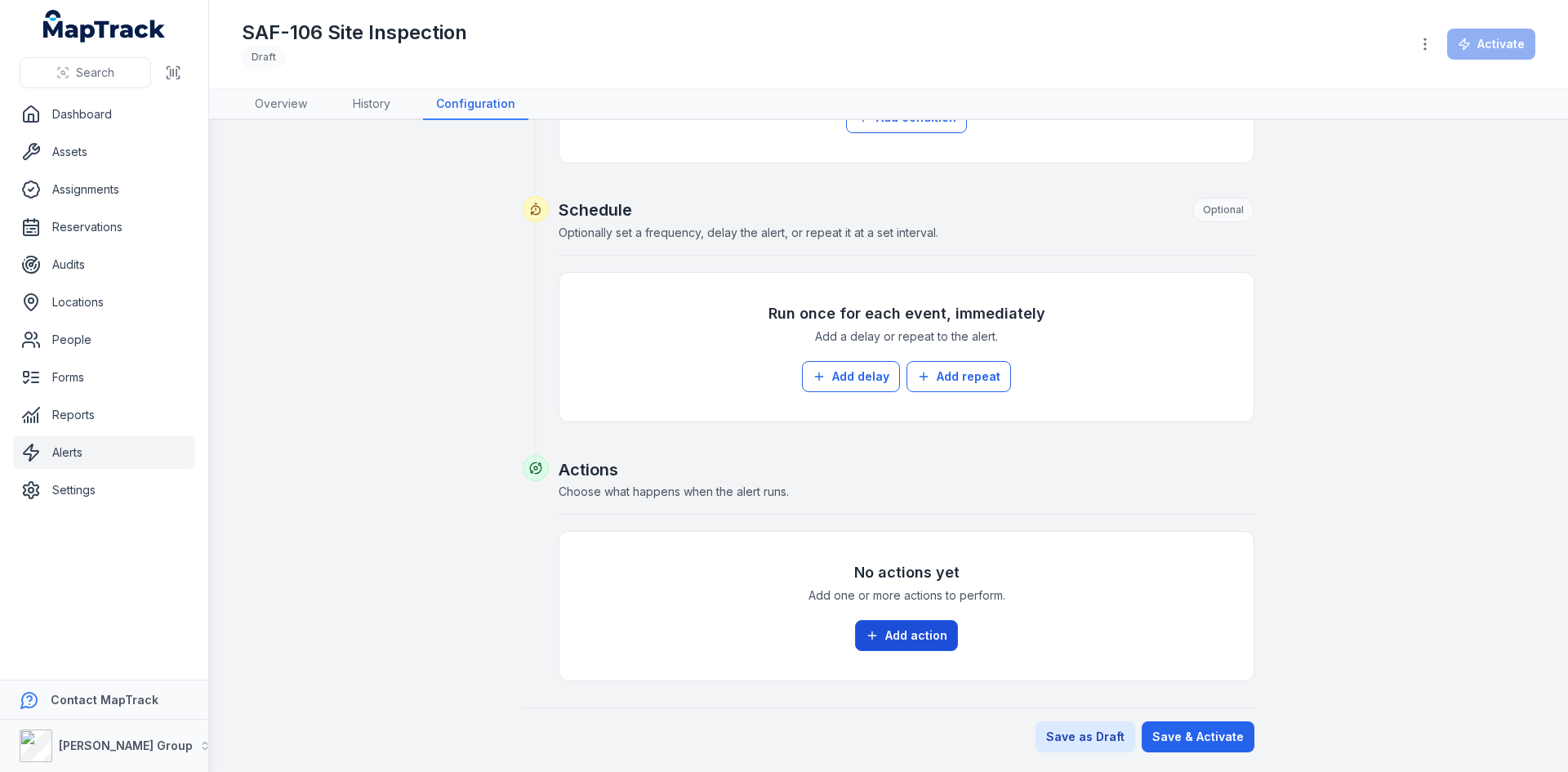
click at [913, 631] on button "Add action" at bounding box center [906, 635] width 103 height 31
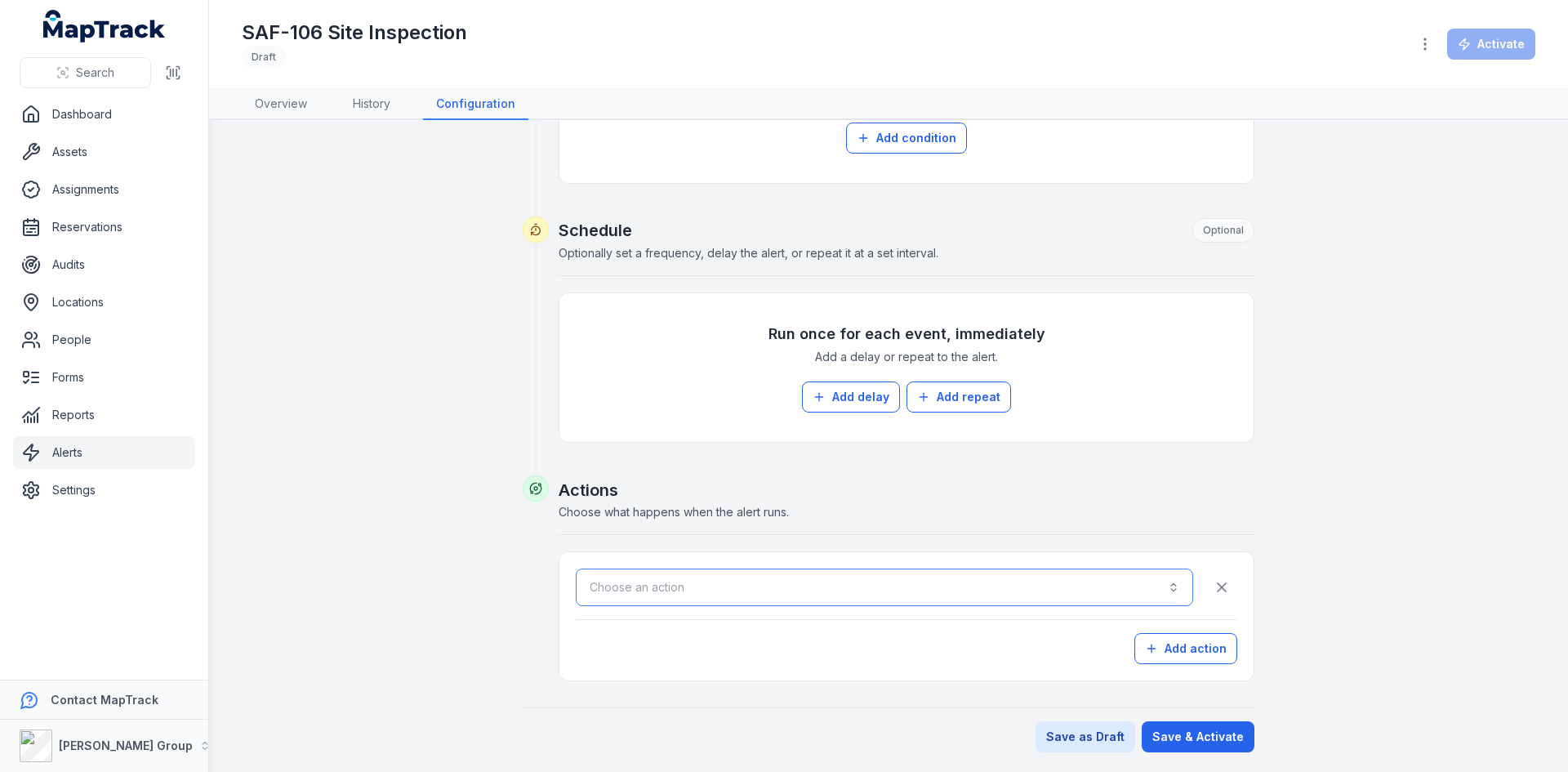
click at [812, 590] on button "Choose an action" at bounding box center [884, 587] width 617 height 38
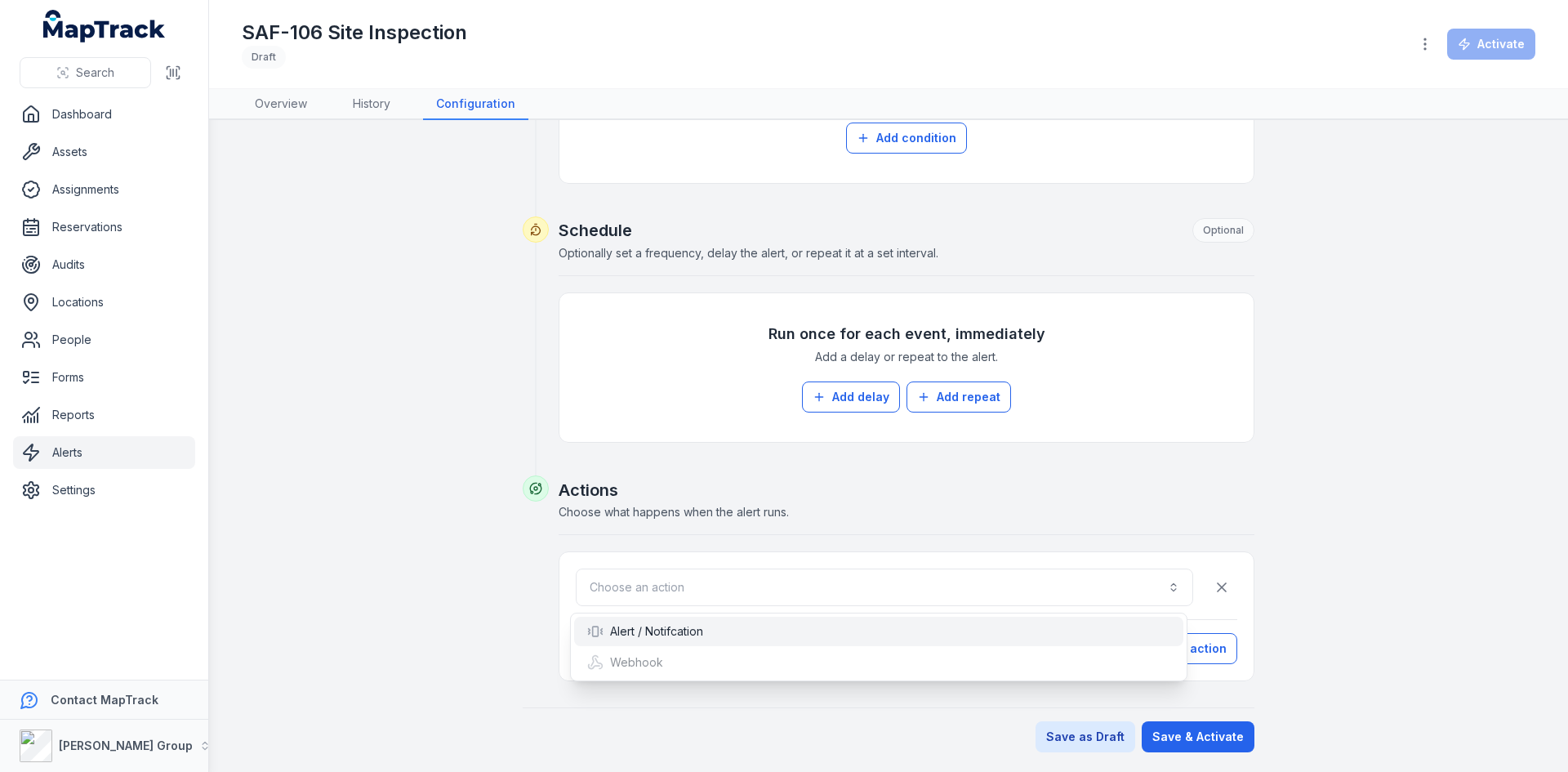
click at [729, 632] on div "Alert / Notifcation" at bounding box center [879, 631] width 584 height 17
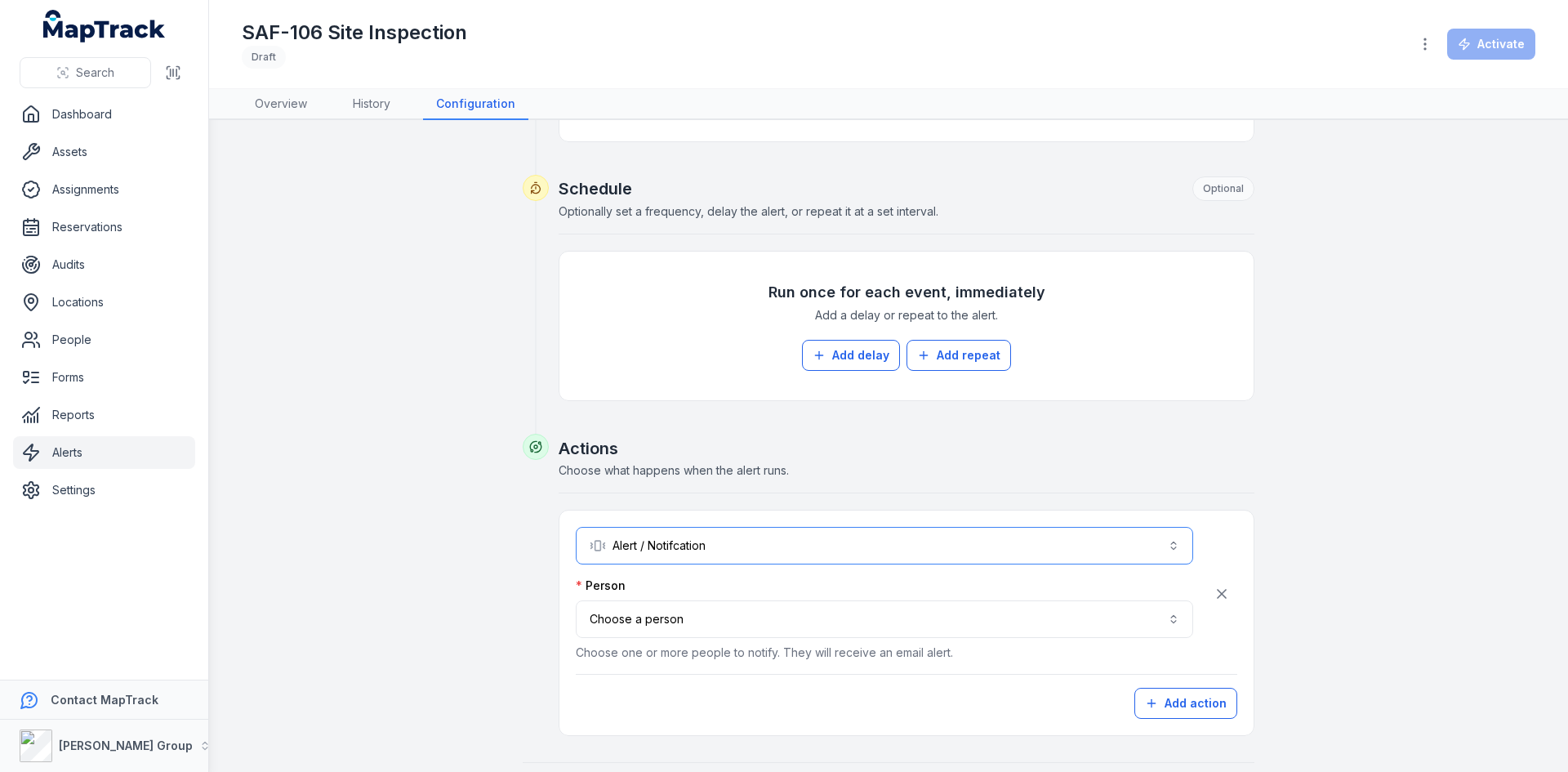
scroll to position [614, 0]
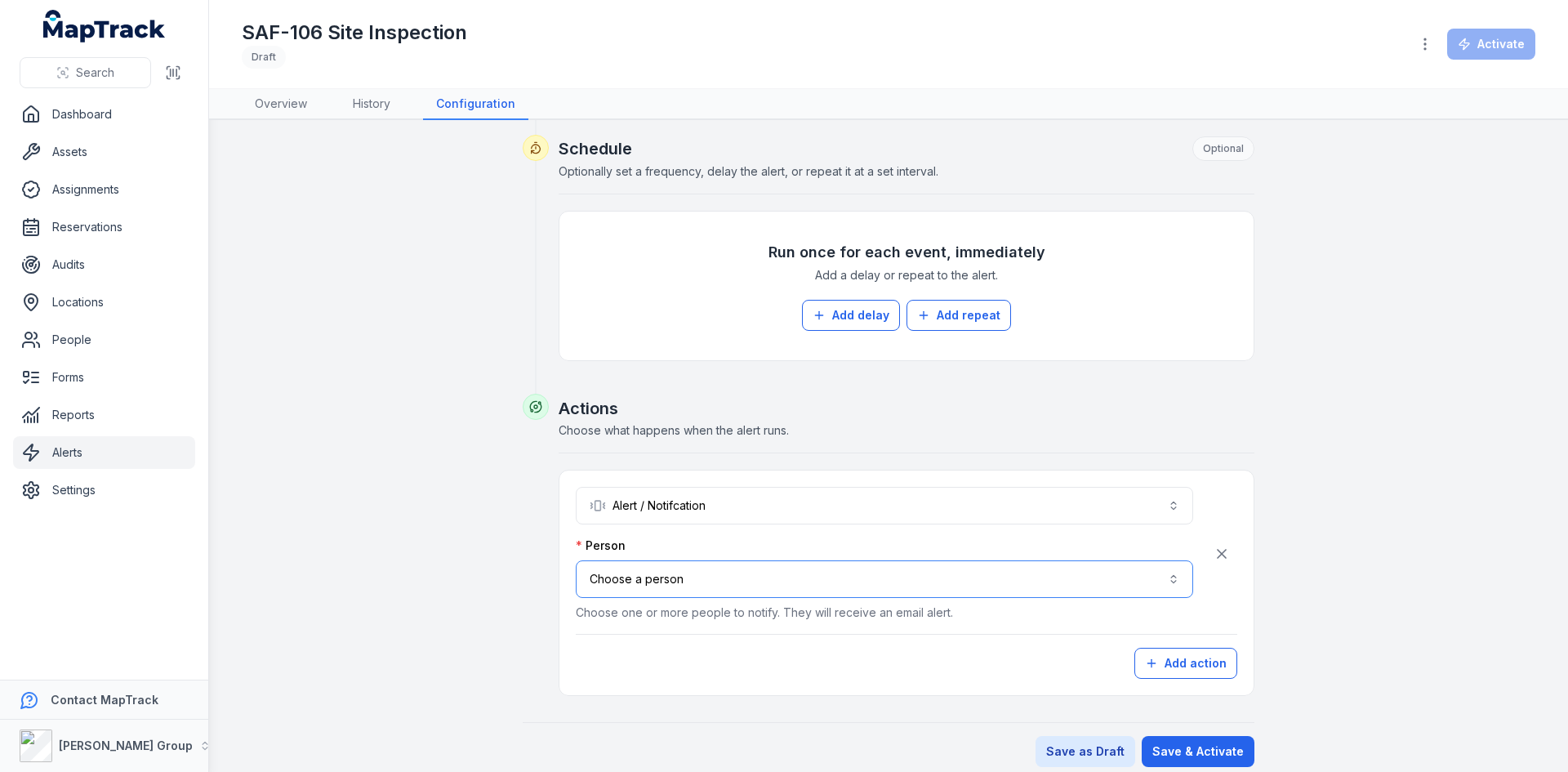
click at [726, 584] on button "Choose a person" at bounding box center [884, 579] width 617 height 38
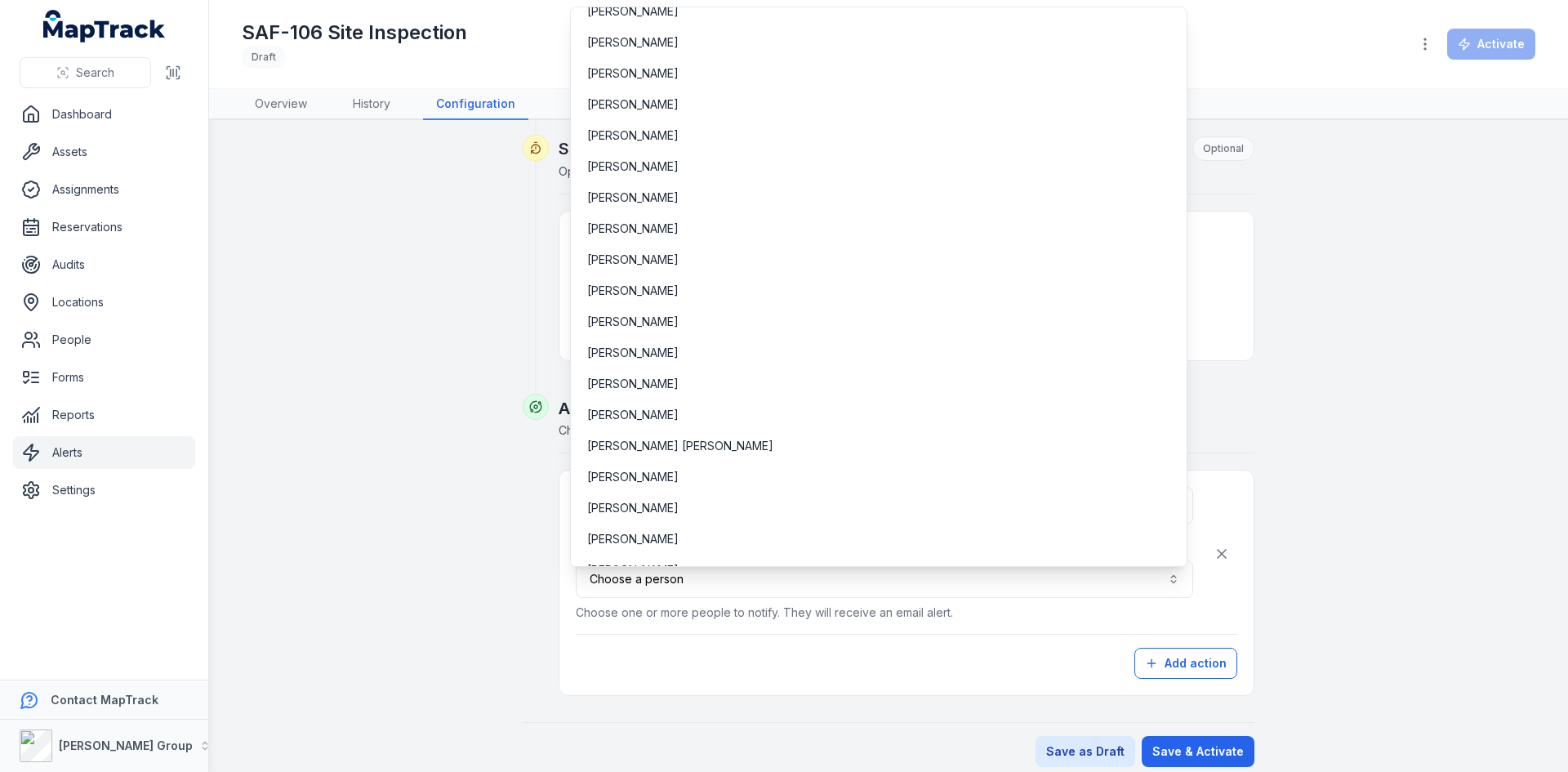
scroll to position [1062, 0]
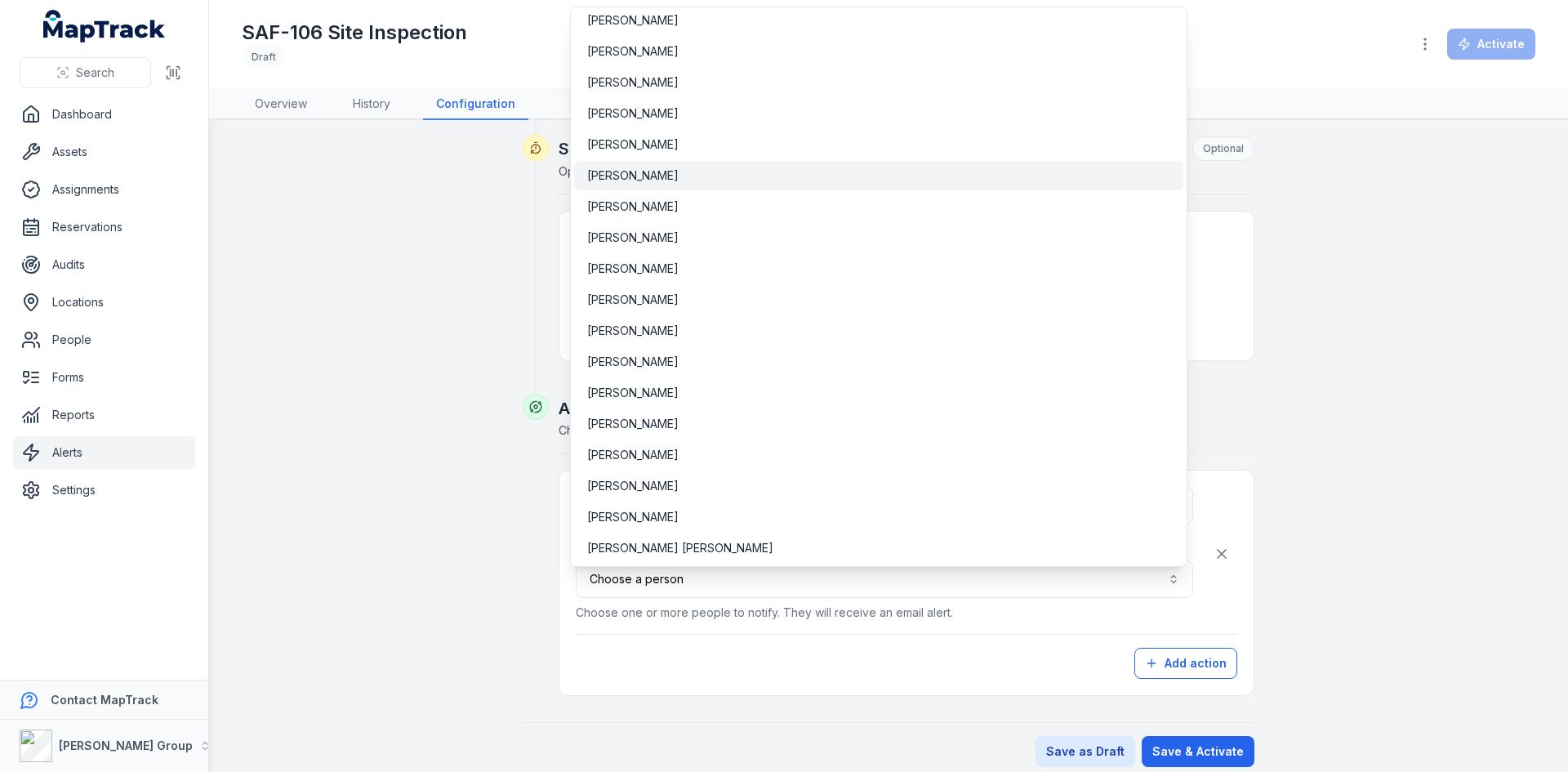
click at [665, 172] on span "[PERSON_NAME]" at bounding box center [633, 176] width 92 height 17
click at [1373, 257] on div "**********" at bounding box center [889, 145] width 1255 height 1241
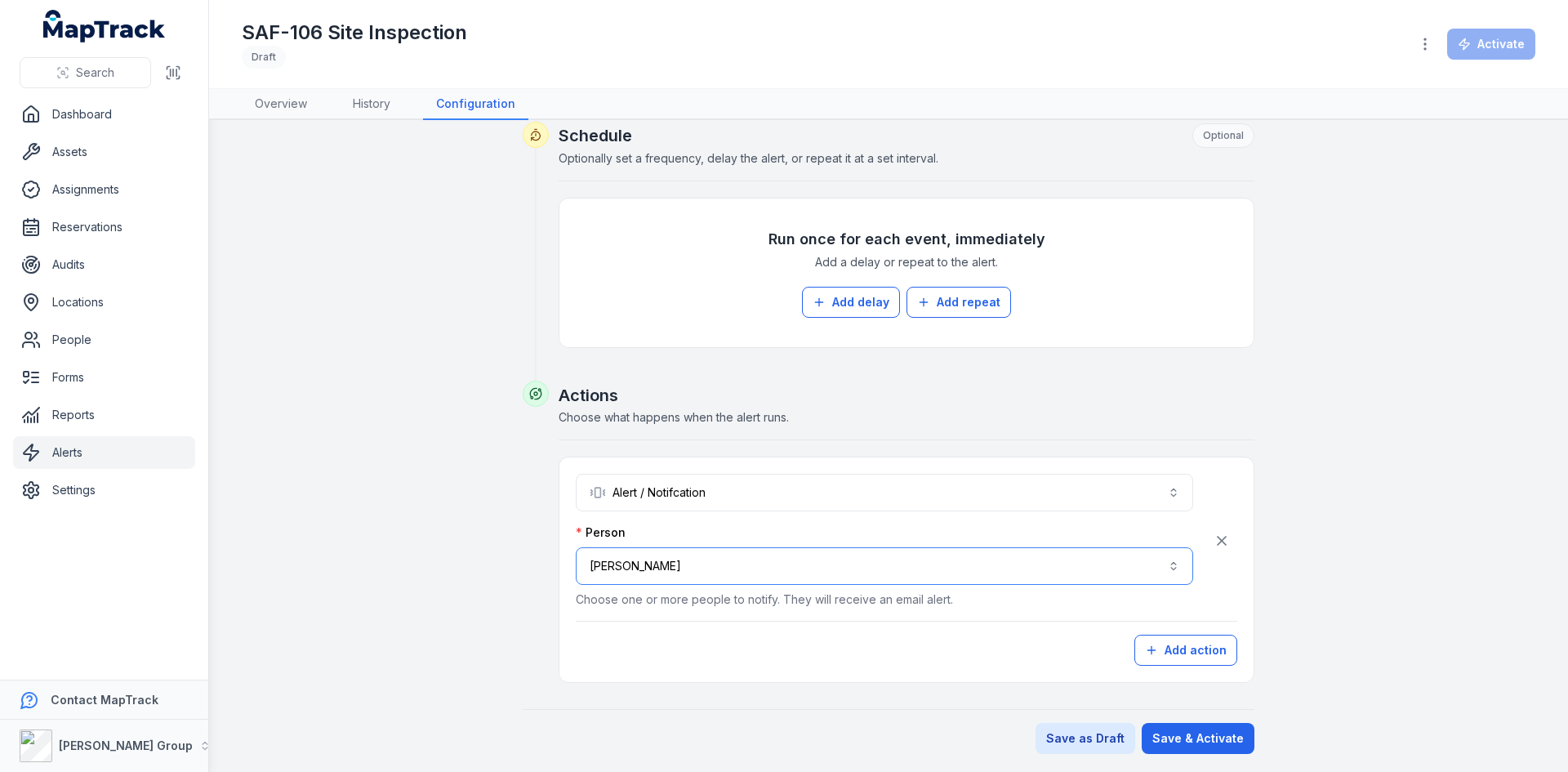
scroll to position [629, 0]
click at [1199, 748] on button "Save & Activate" at bounding box center [1199, 735] width 113 height 31
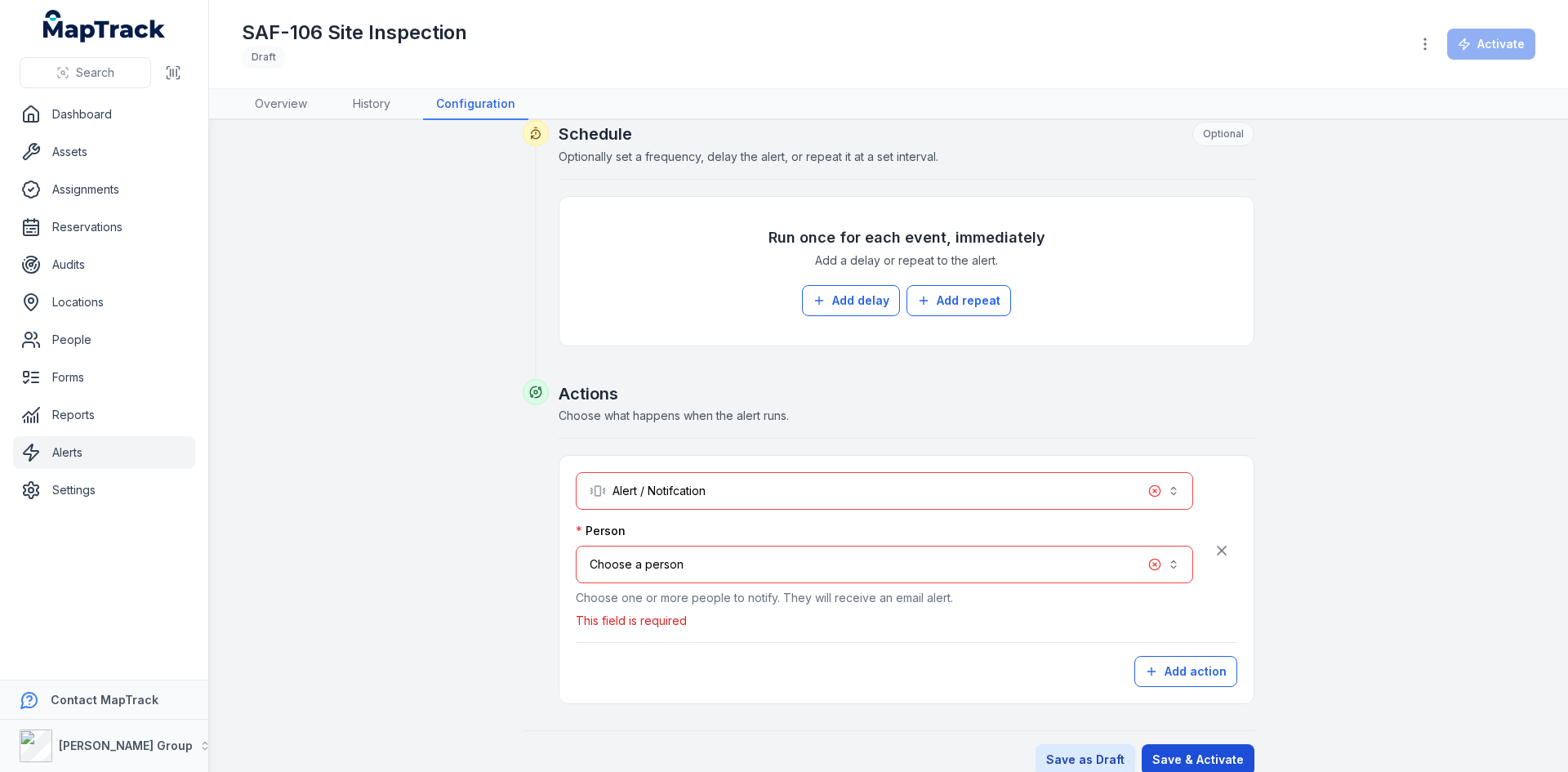
scroll to position [652, 0]
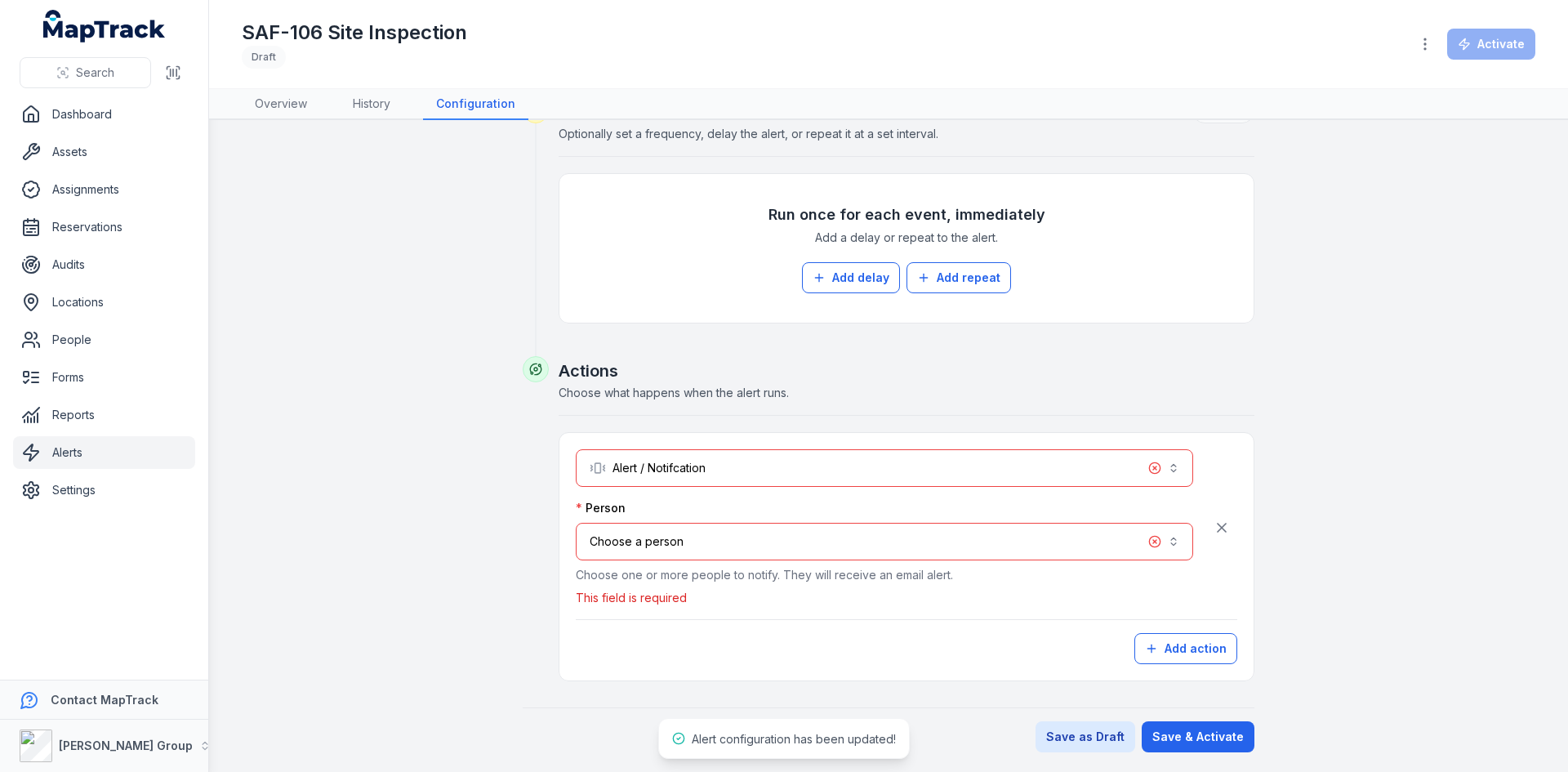
click at [809, 540] on button "Choose a person" at bounding box center [884, 541] width 617 height 38
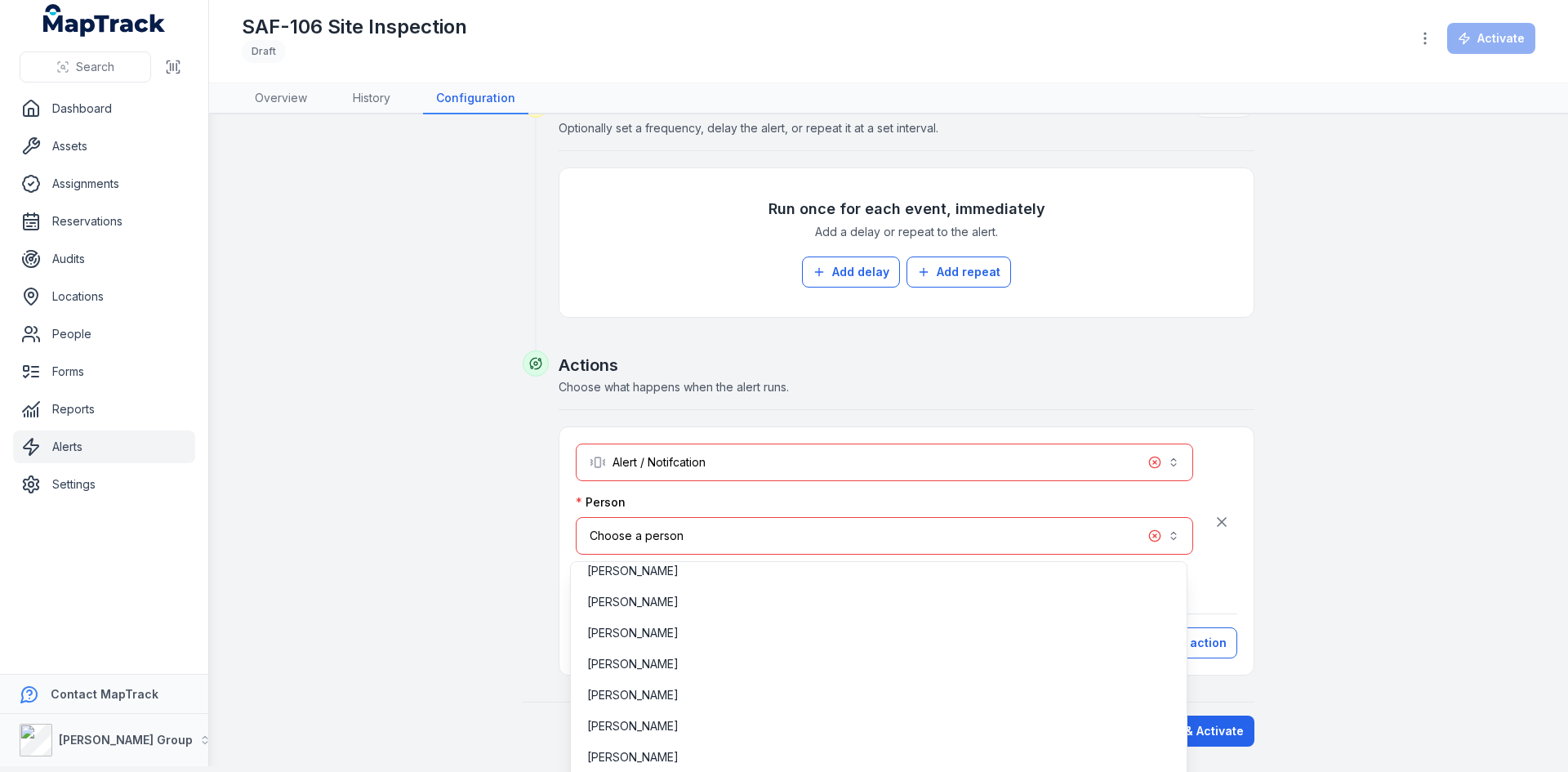
scroll to position [967, 0]
